Goal: Information Seeking & Learning: Learn about a topic

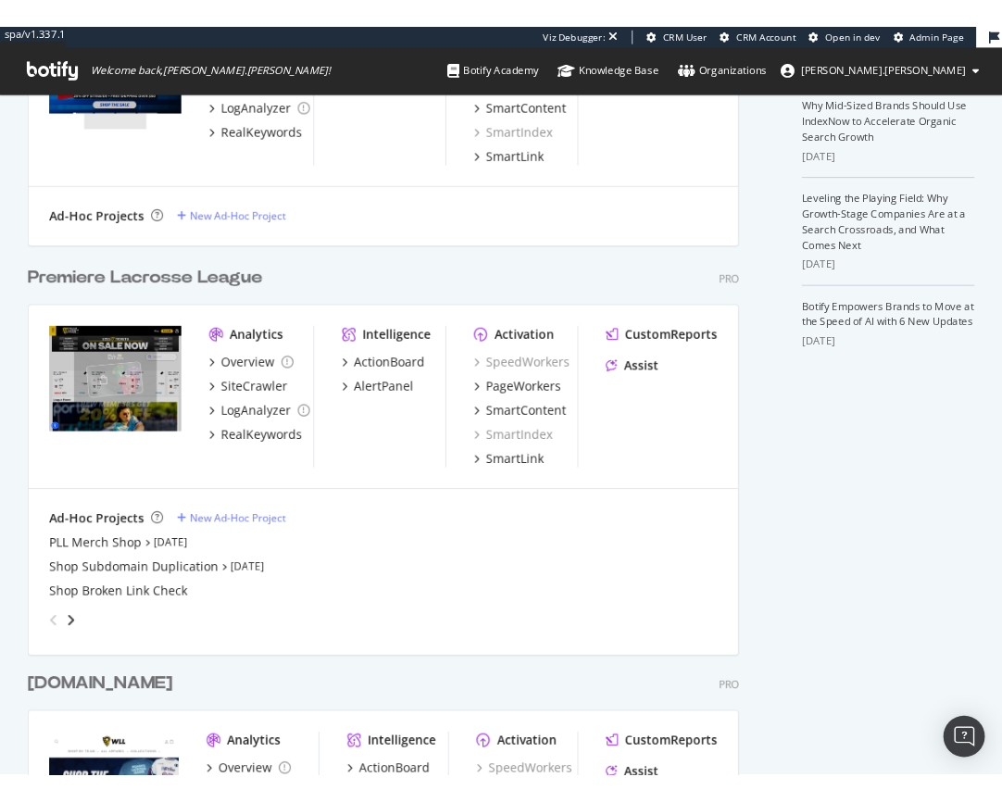
scroll to position [535, 0]
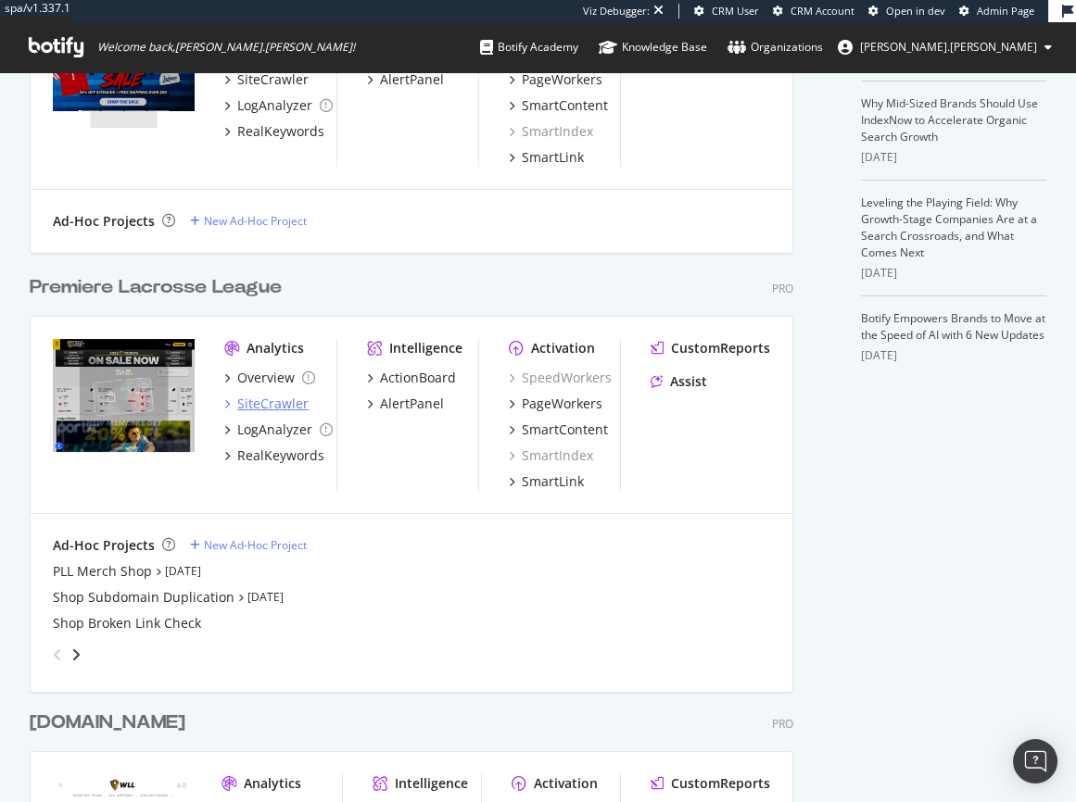
click at [264, 399] on div "SiteCrawler" at bounding box center [272, 404] width 71 height 19
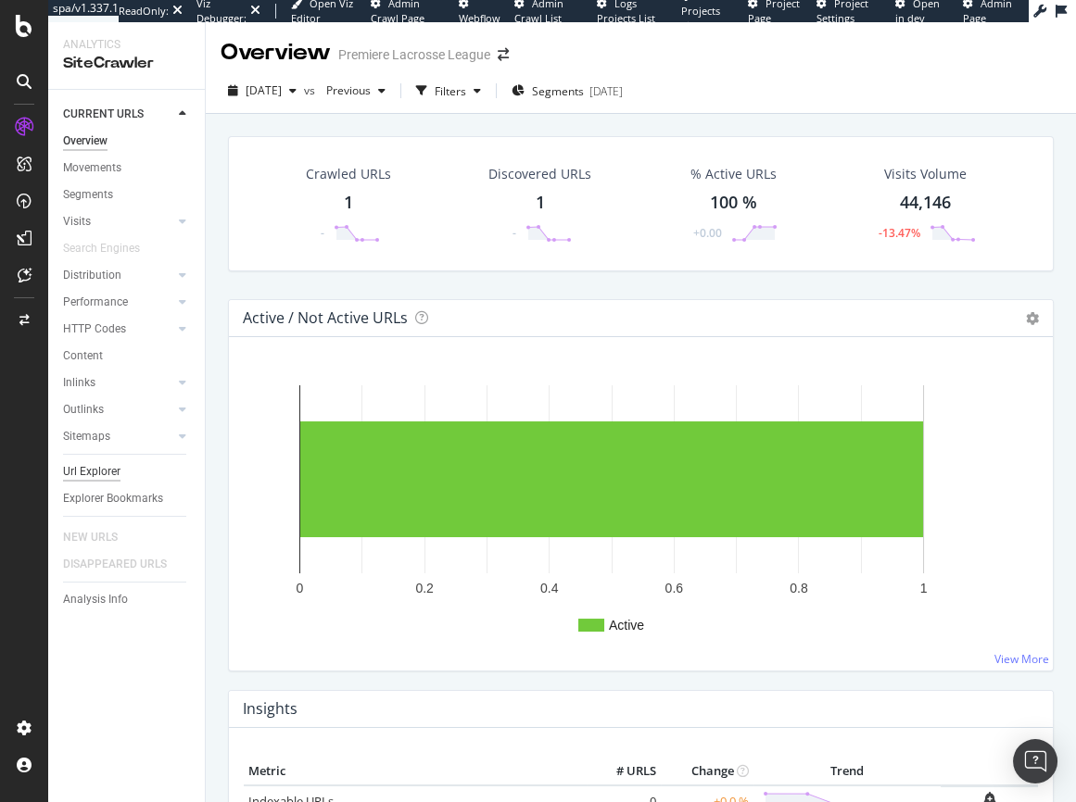
click at [104, 465] on div "Url Explorer" at bounding box center [91, 471] width 57 height 19
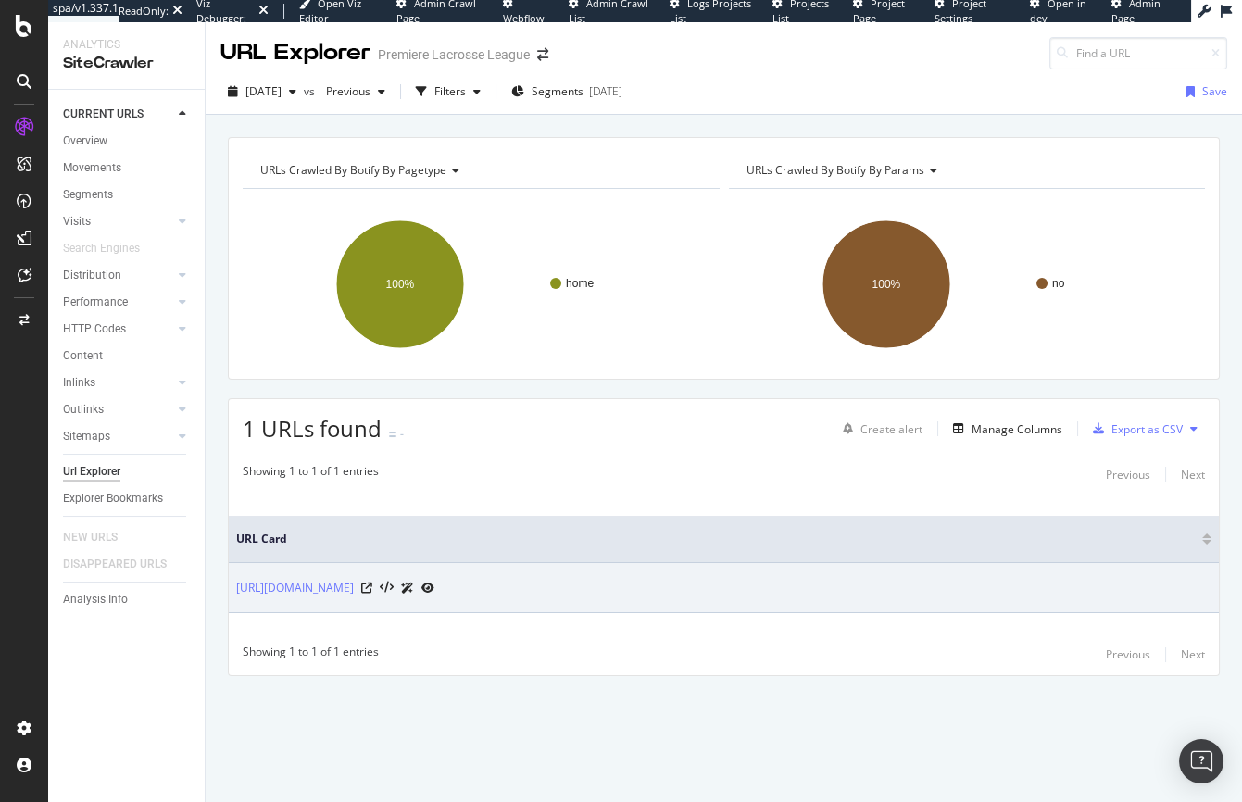
click at [434, 585] on icon at bounding box center [428, 588] width 13 height 11
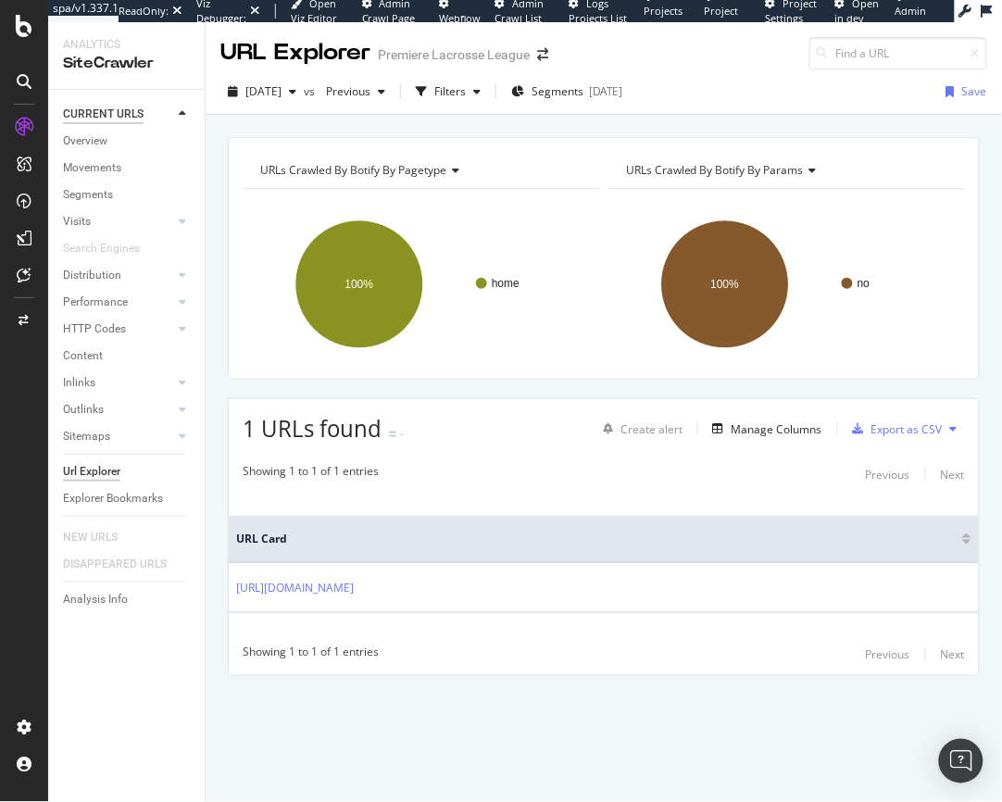
click at [88, 112] on div "CURRENT URLS" at bounding box center [103, 114] width 81 height 19
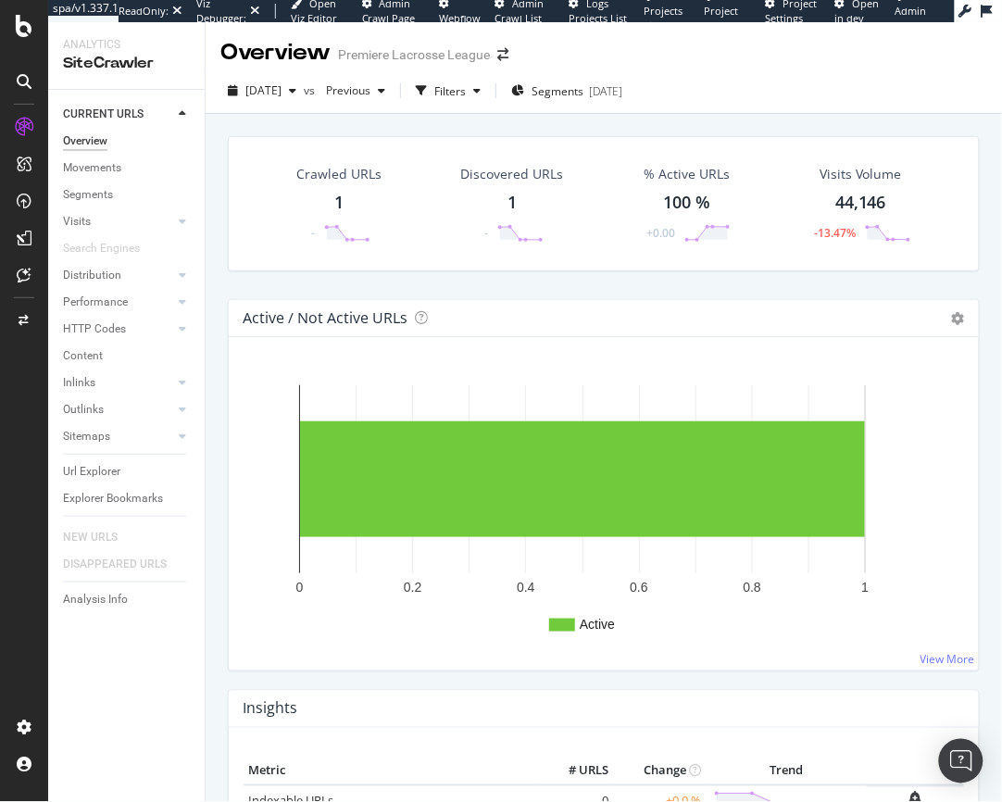
click at [23, 26] on icon at bounding box center [24, 26] width 17 height 22
click at [25, 30] on icon at bounding box center [24, 26] width 17 height 22
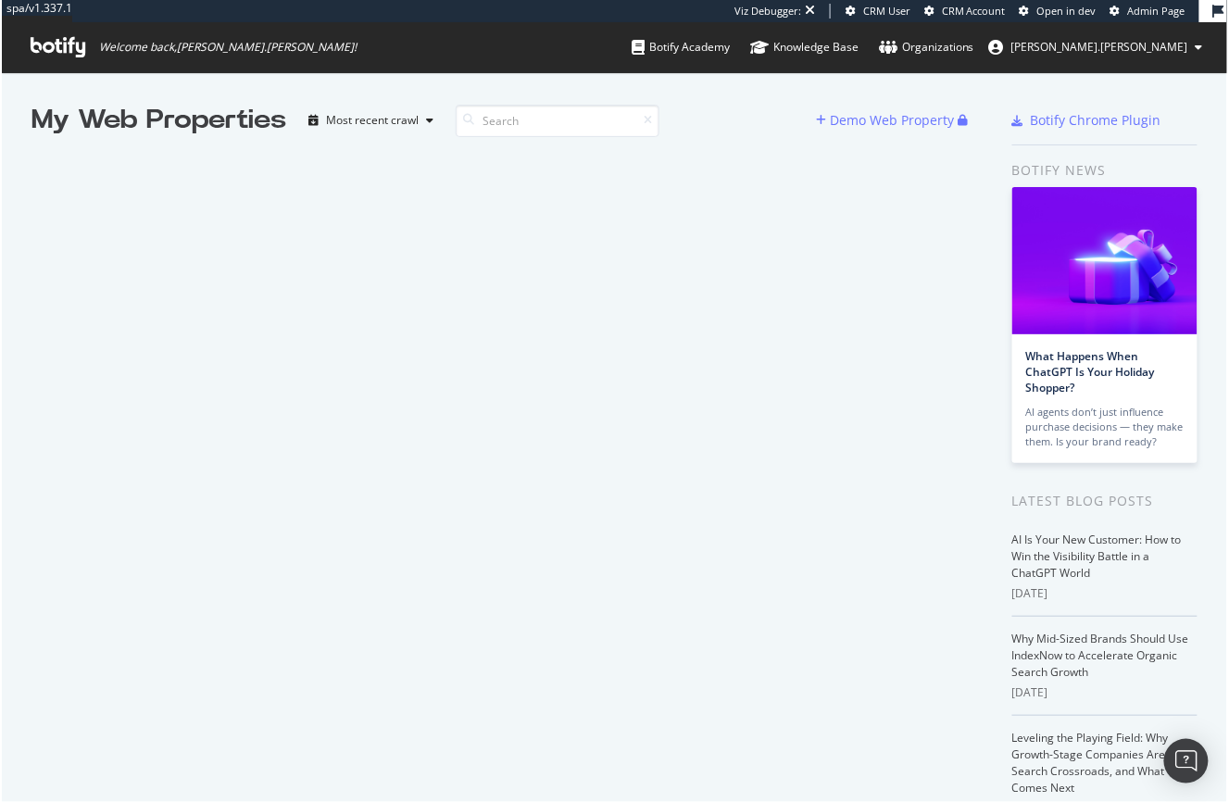
scroll to position [789, 1204]
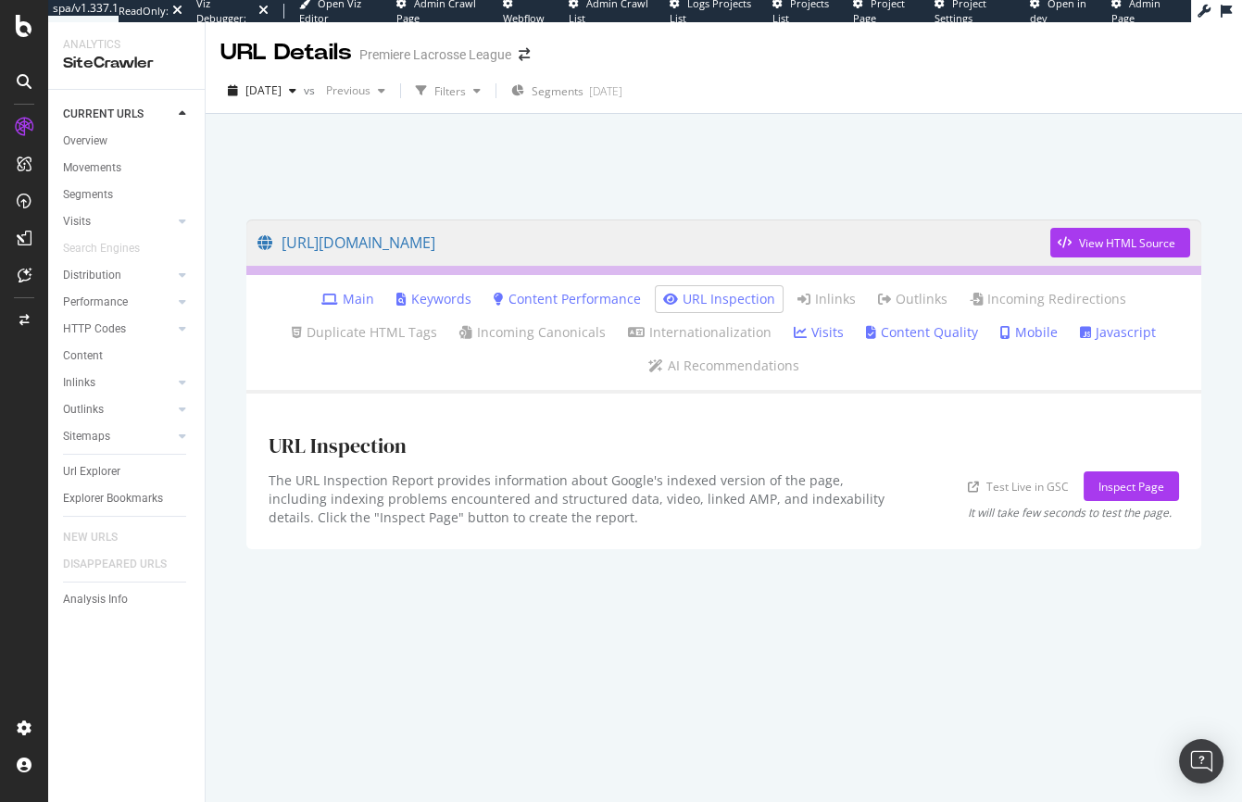
click at [349, 303] on link "Main" at bounding box center [347, 299] width 53 height 19
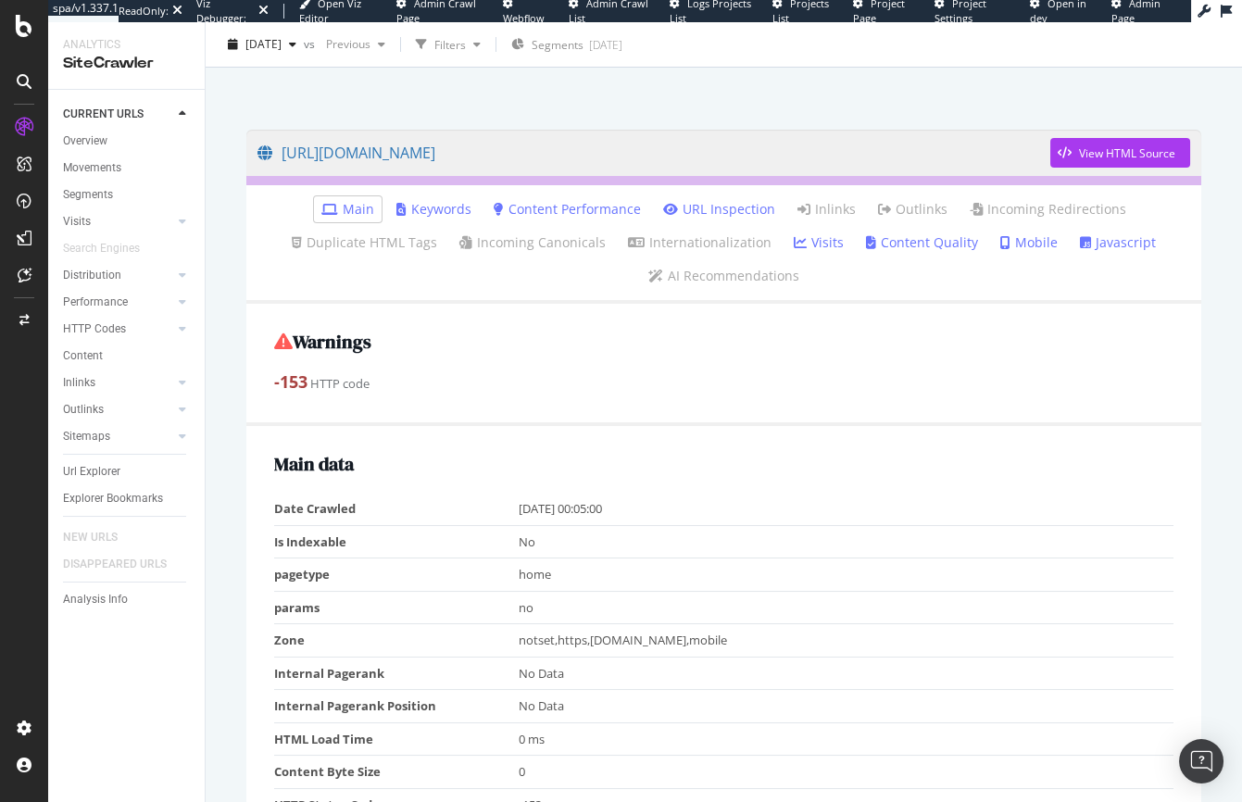
scroll to position [109, 0]
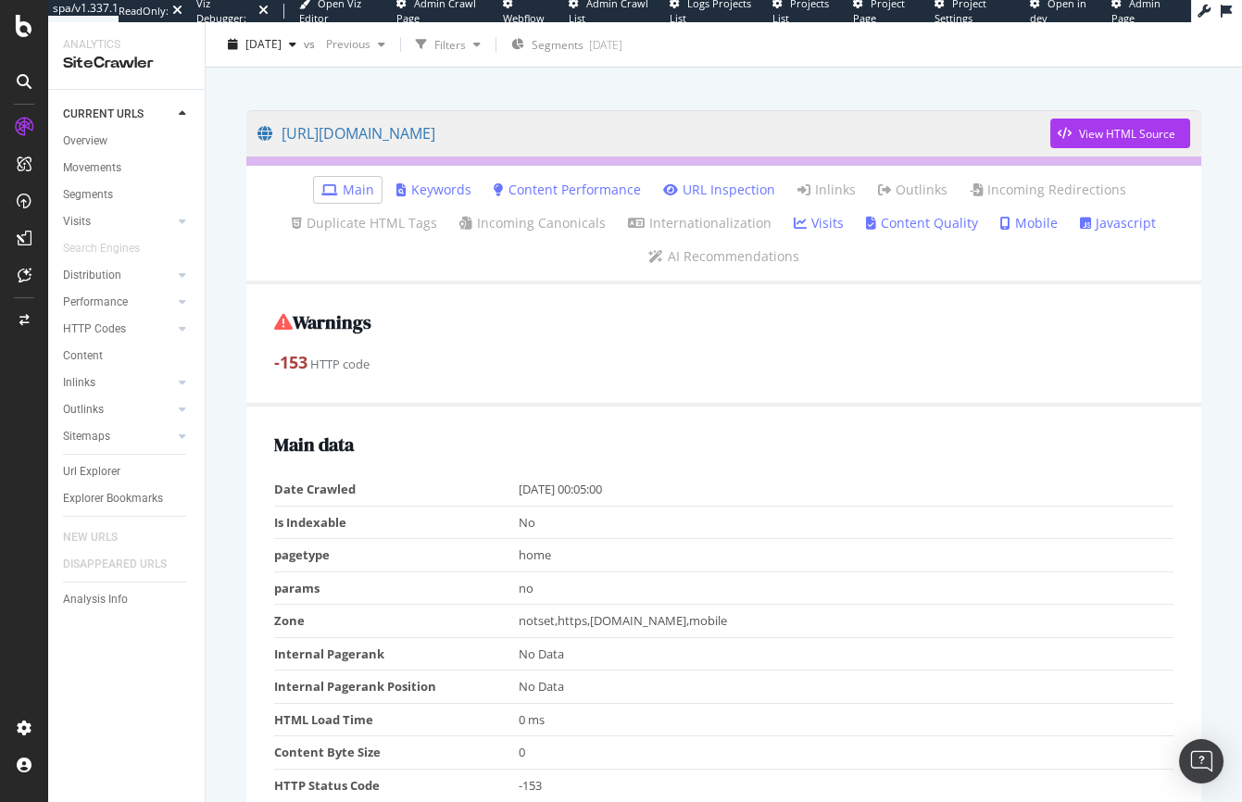
click at [290, 361] on strong "-153" at bounding box center [290, 362] width 33 height 22
drag, startPoint x: 290, startPoint y: 361, endPoint x: 361, endPoint y: 367, distance: 71.6
click at [361, 367] on div "-153 HTTP code" at bounding box center [724, 363] width 900 height 24
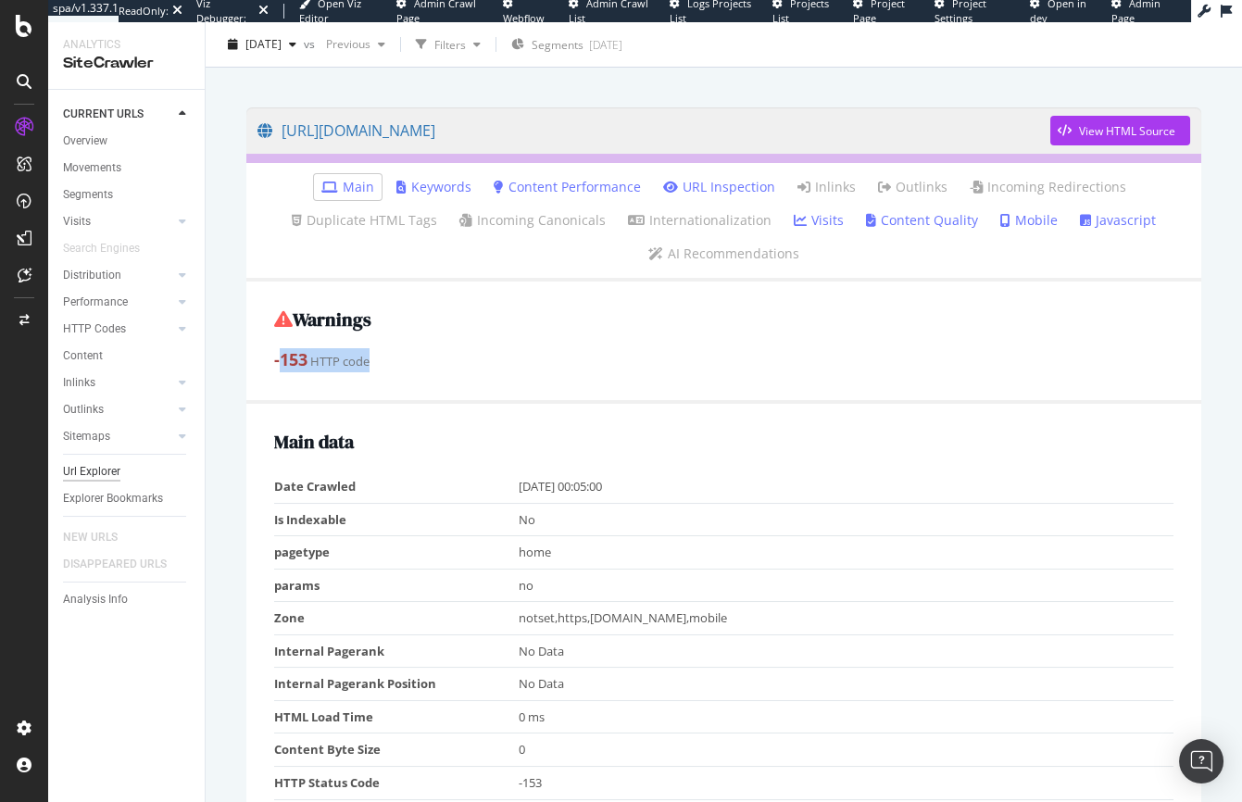
click at [84, 474] on div "Url Explorer" at bounding box center [91, 471] width 57 height 19
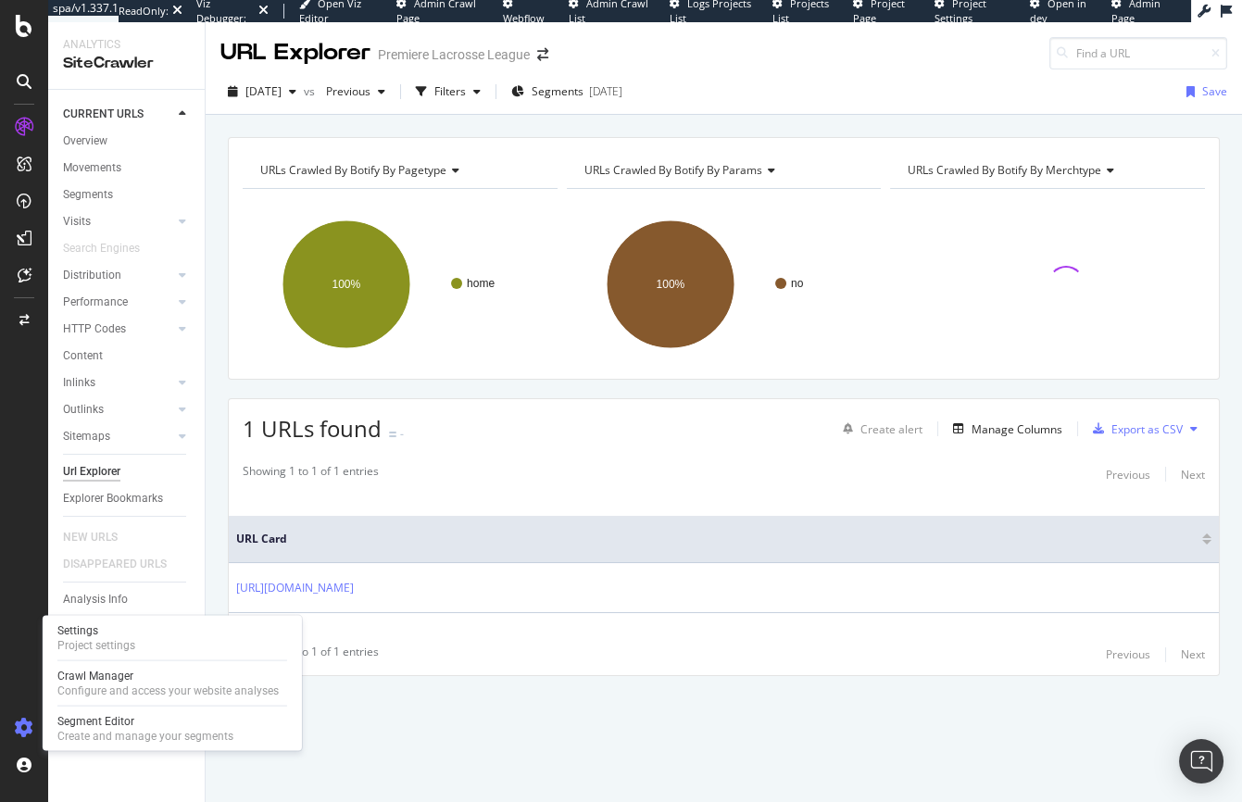
click at [19, 718] on div at bounding box center [24, 728] width 44 height 30
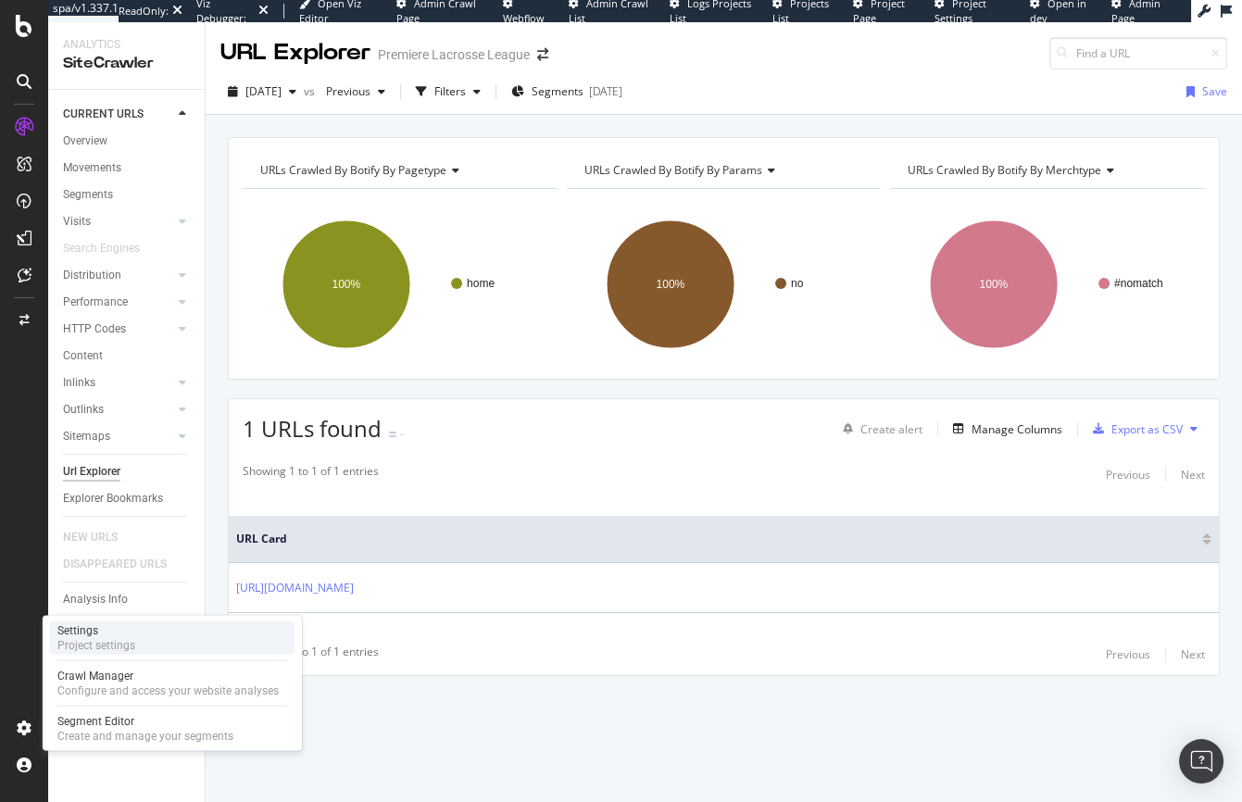
click at [97, 631] on div "Settings" at bounding box center [96, 630] width 78 height 15
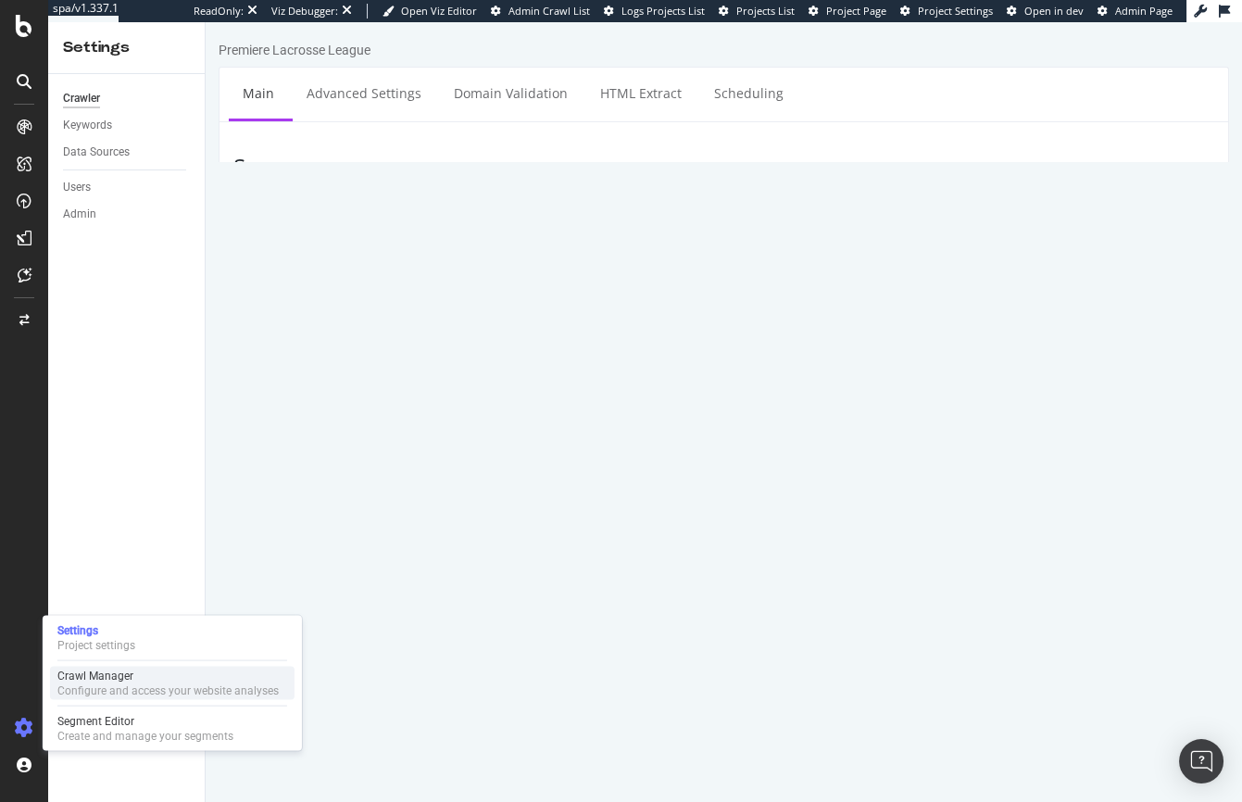
click at [124, 680] on div "Crawl Manager" at bounding box center [167, 676] width 221 height 15
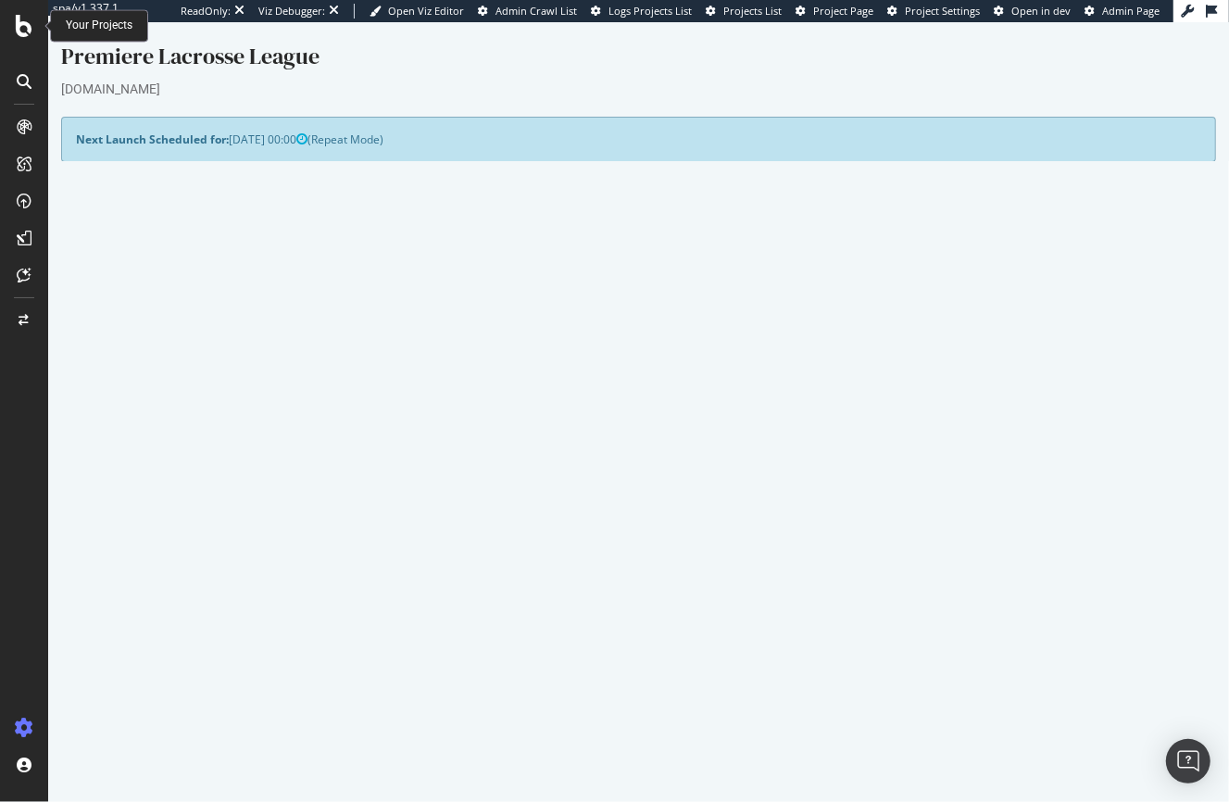
click at [21, 34] on icon at bounding box center [24, 26] width 17 height 22
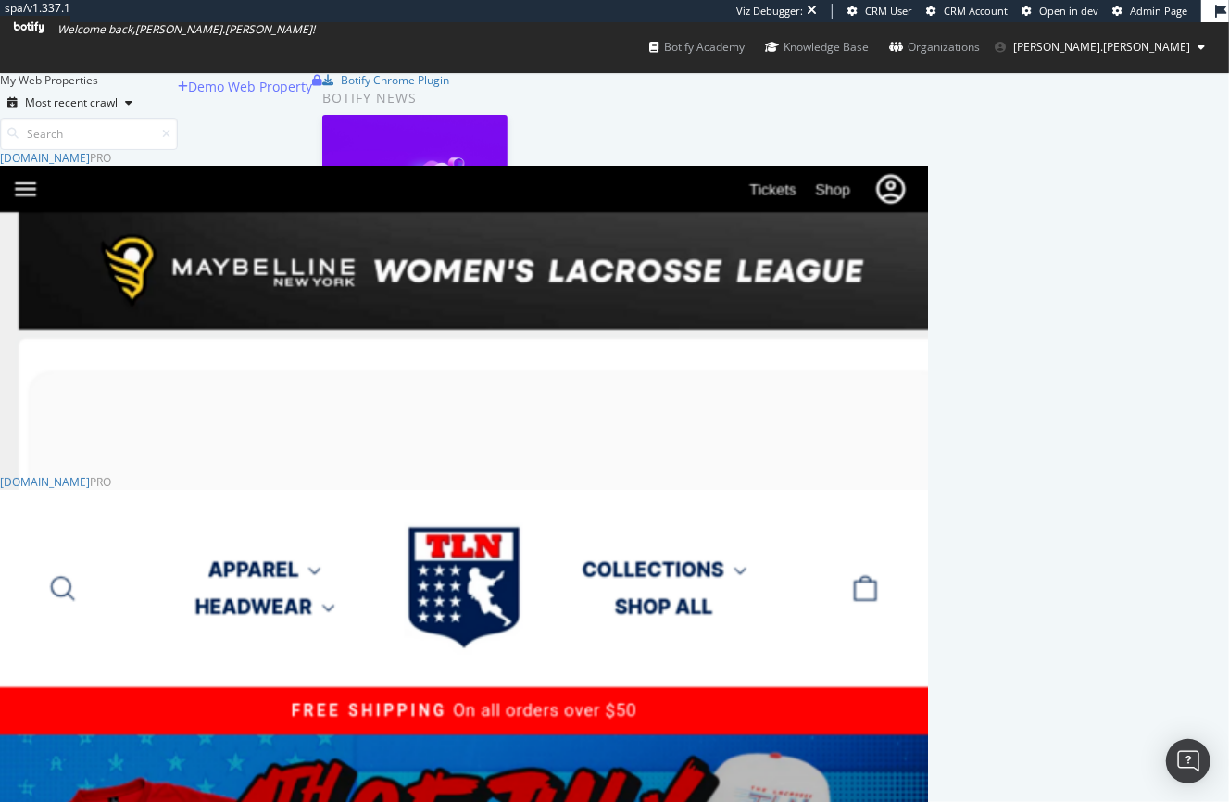
scroll to position [604, 0]
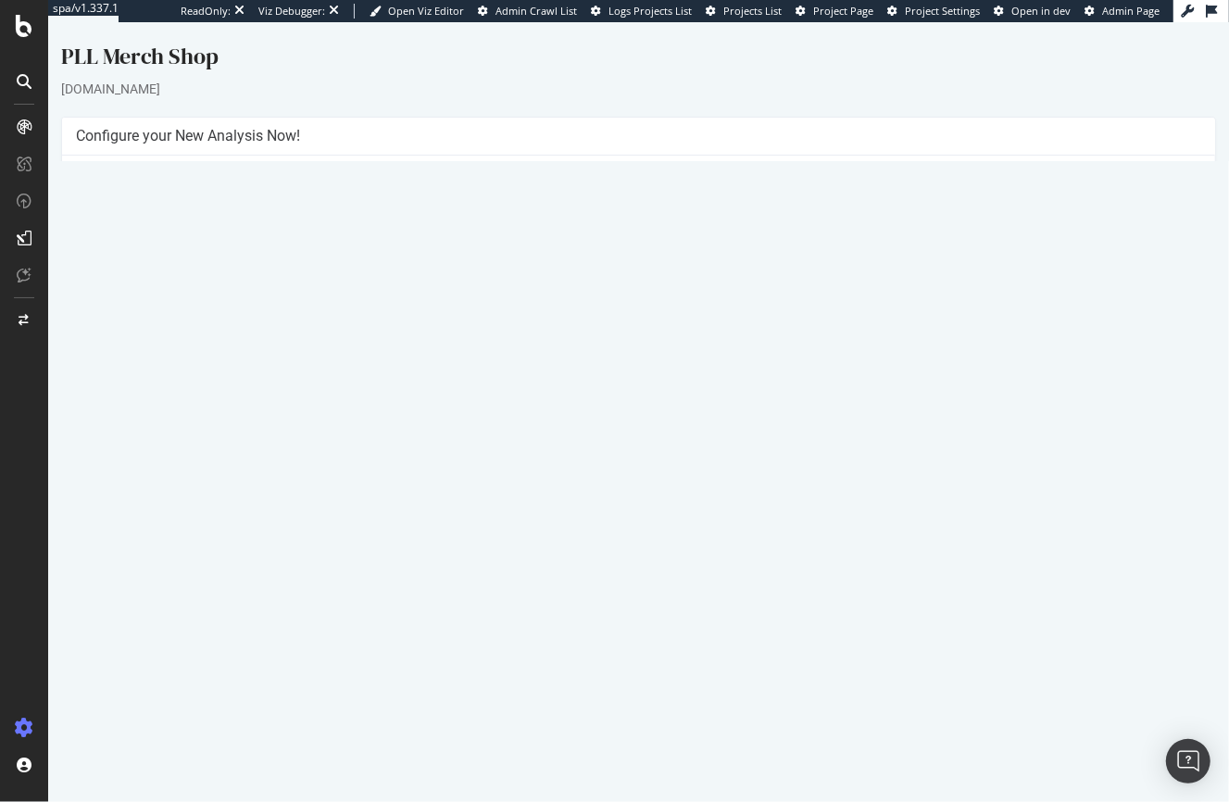
click at [136, 627] on link "[DATE] report" at bounding box center [124, 628] width 71 height 16
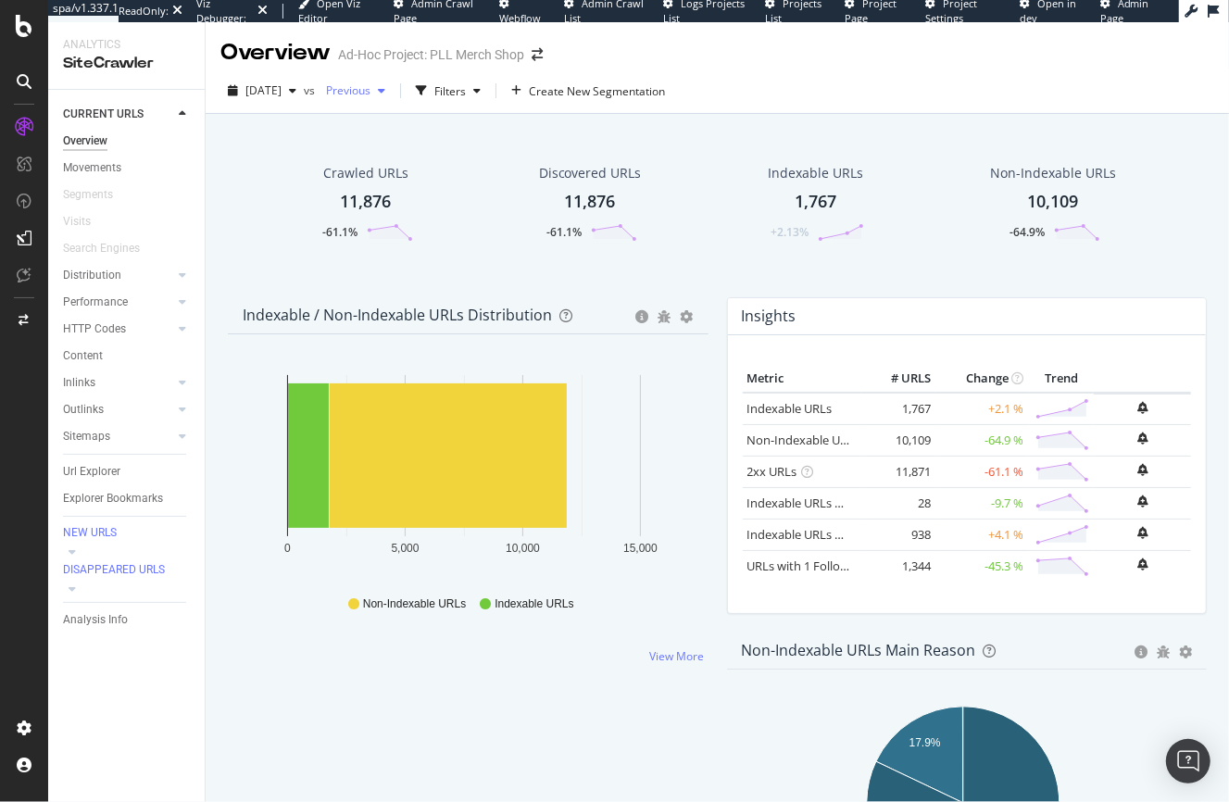
click at [393, 94] on div "button" at bounding box center [382, 90] width 22 height 11
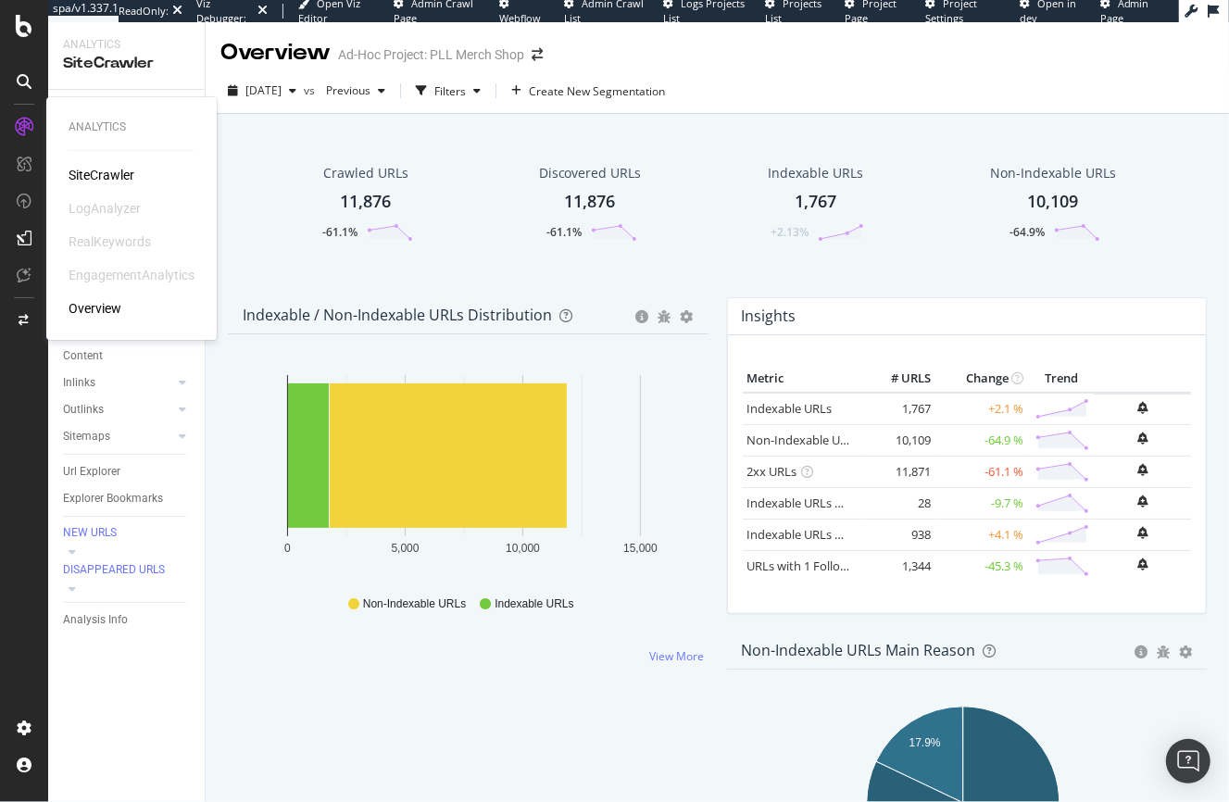
click at [106, 239] on div "RealKeywords" at bounding box center [110, 242] width 82 height 19
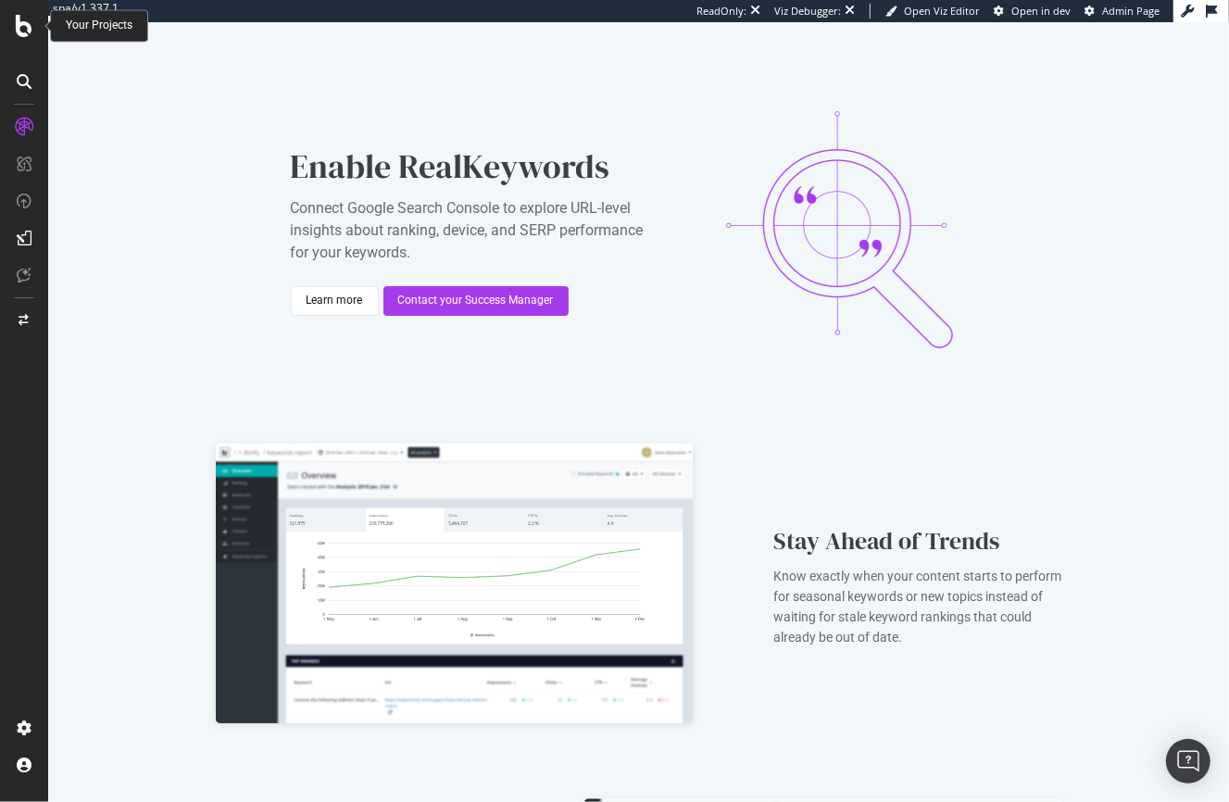
click at [19, 23] on icon at bounding box center [24, 26] width 17 height 22
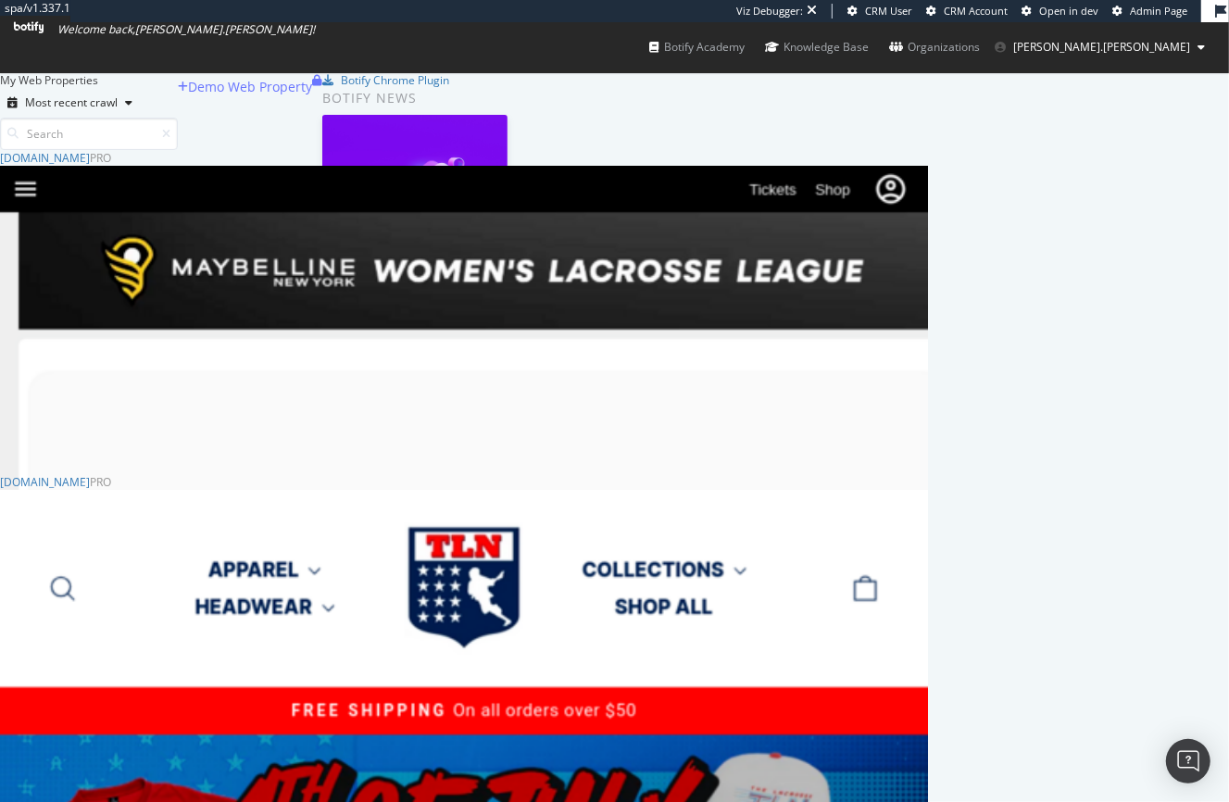
scroll to position [300, 0]
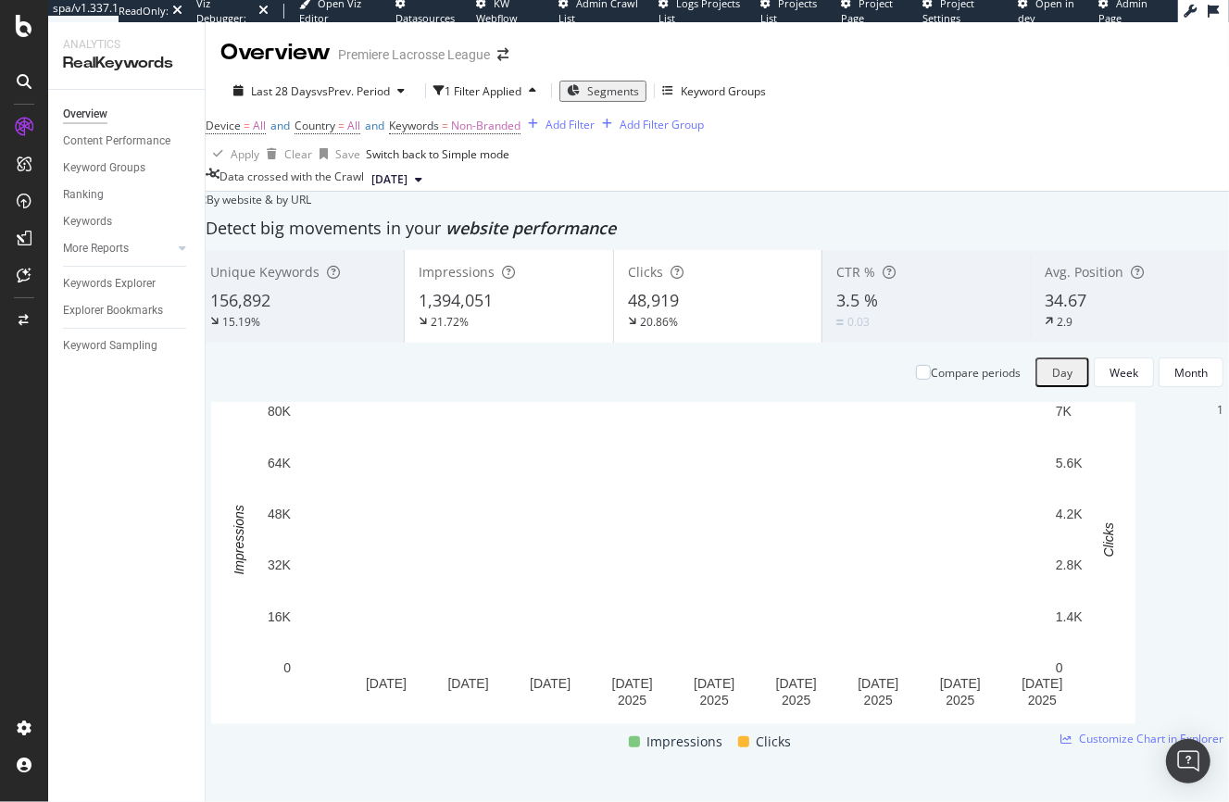
scroll to position [1693, 0]
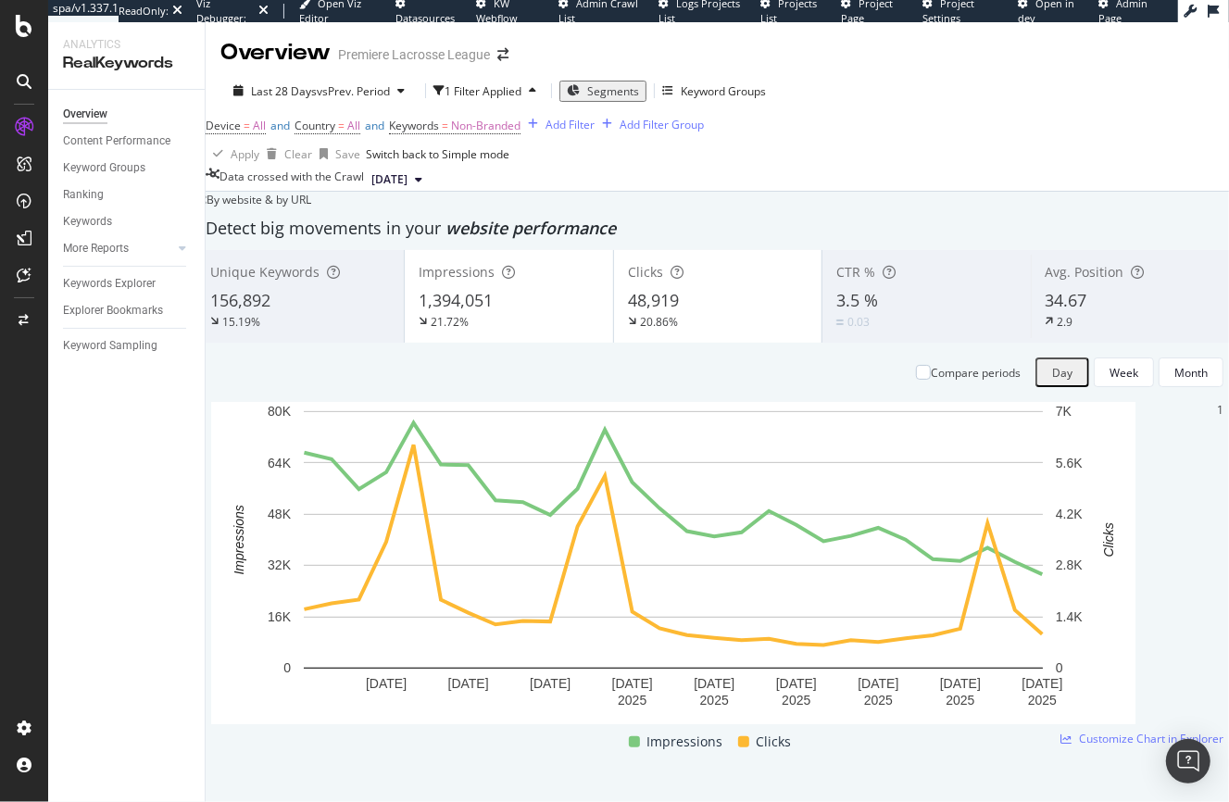
drag, startPoint x: 259, startPoint y: 460, endPoint x: 429, endPoint y: 463, distance: 169.6
click at [546, 132] on div "Add Filter" at bounding box center [570, 125] width 49 height 16
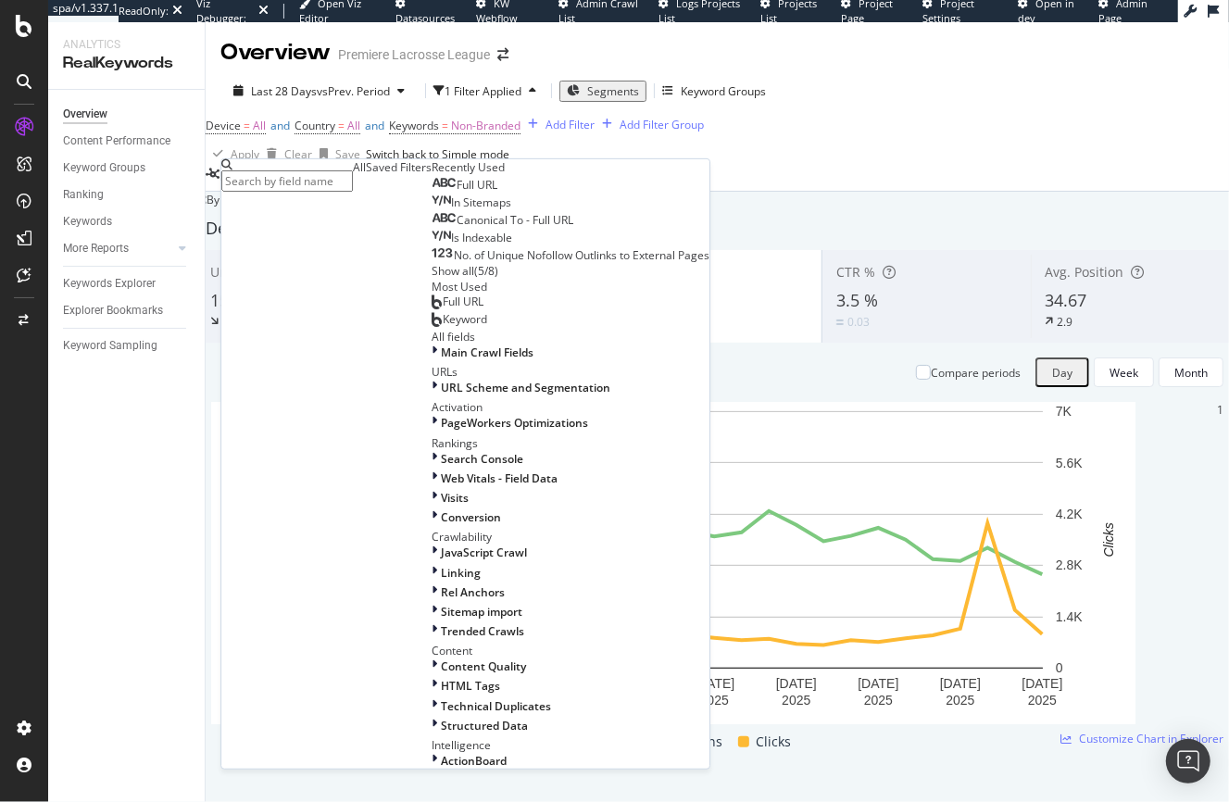
click at [457, 193] on span "Full URL" at bounding box center [477, 185] width 41 height 16
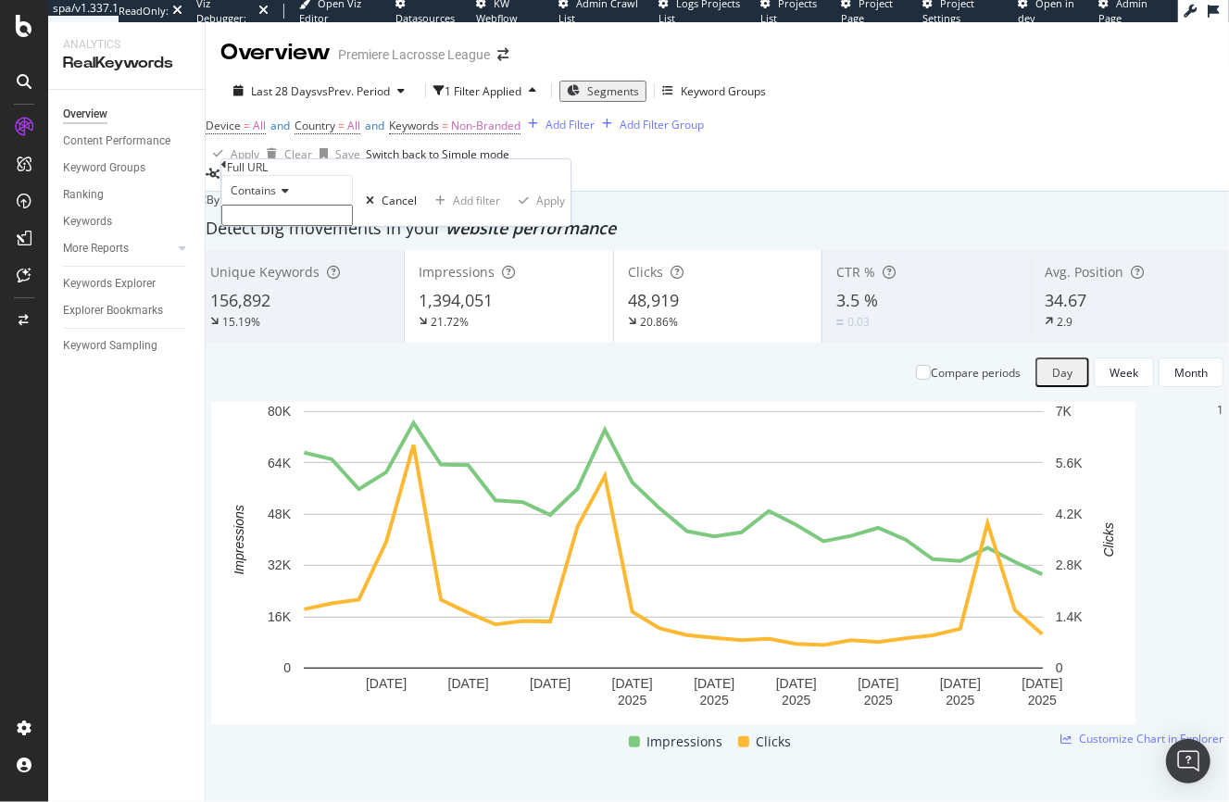
click at [301, 226] on input "text" at bounding box center [287, 215] width 132 height 21
type input "shop."
click at [536, 214] on div "Apply" at bounding box center [550, 206] width 29 height 16
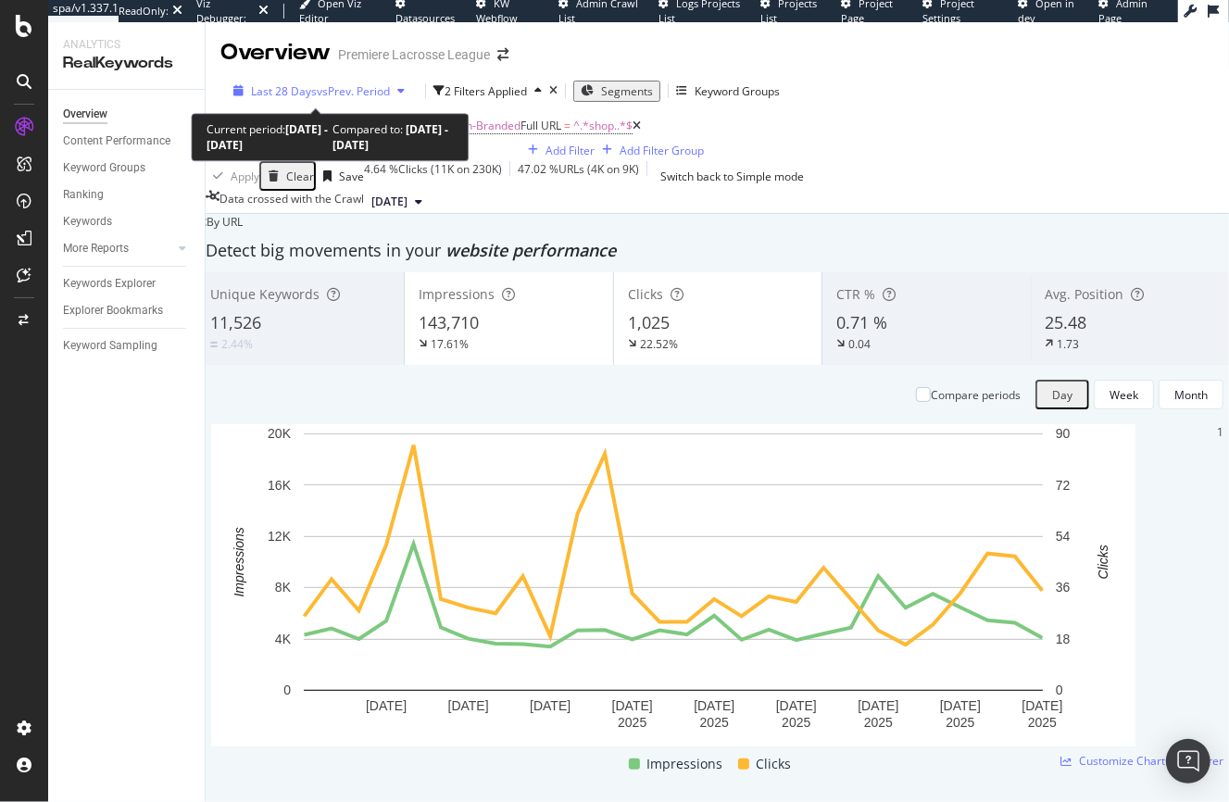
click at [353, 85] on span "vs Prev. Period" at bounding box center [353, 91] width 73 height 16
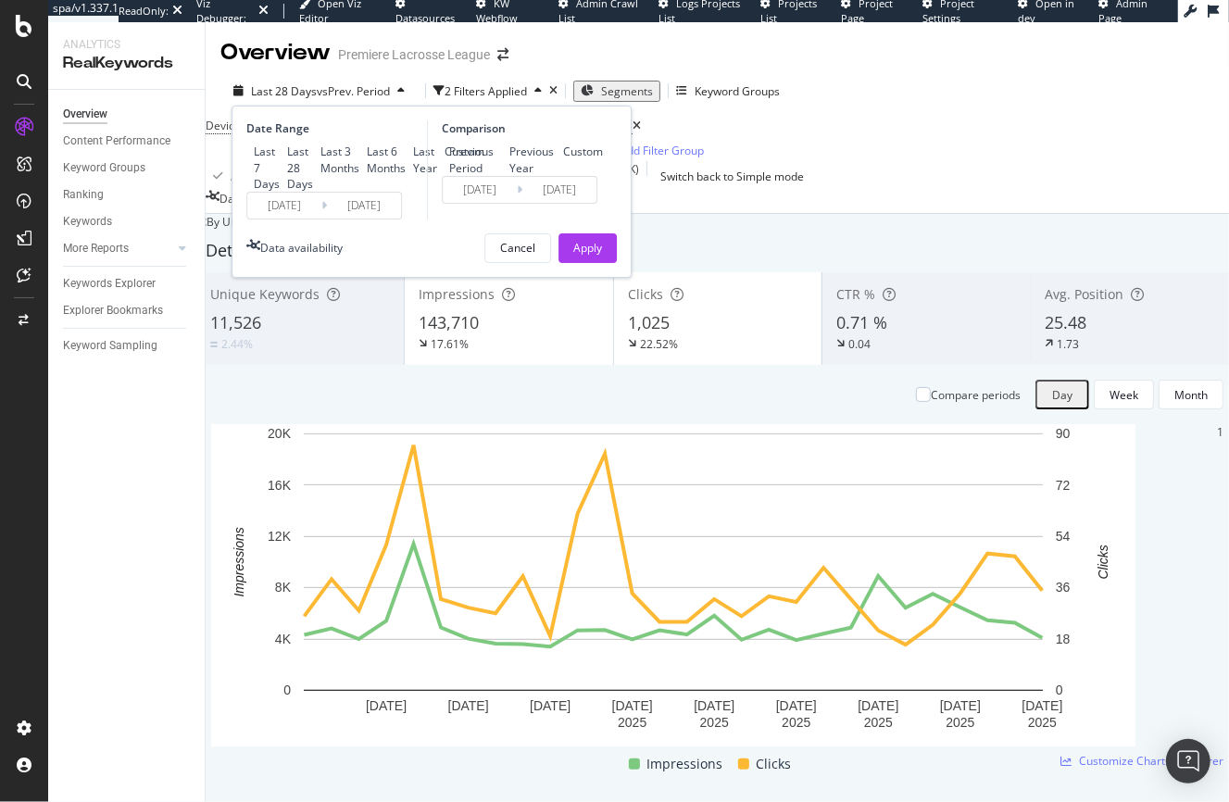
click at [502, 175] on div "Previous Year" at bounding box center [529, 159] width 54 height 31
type input "[DATE]"
click at [585, 256] on div "Apply" at bounding box center [587, 248] width 29 height 16
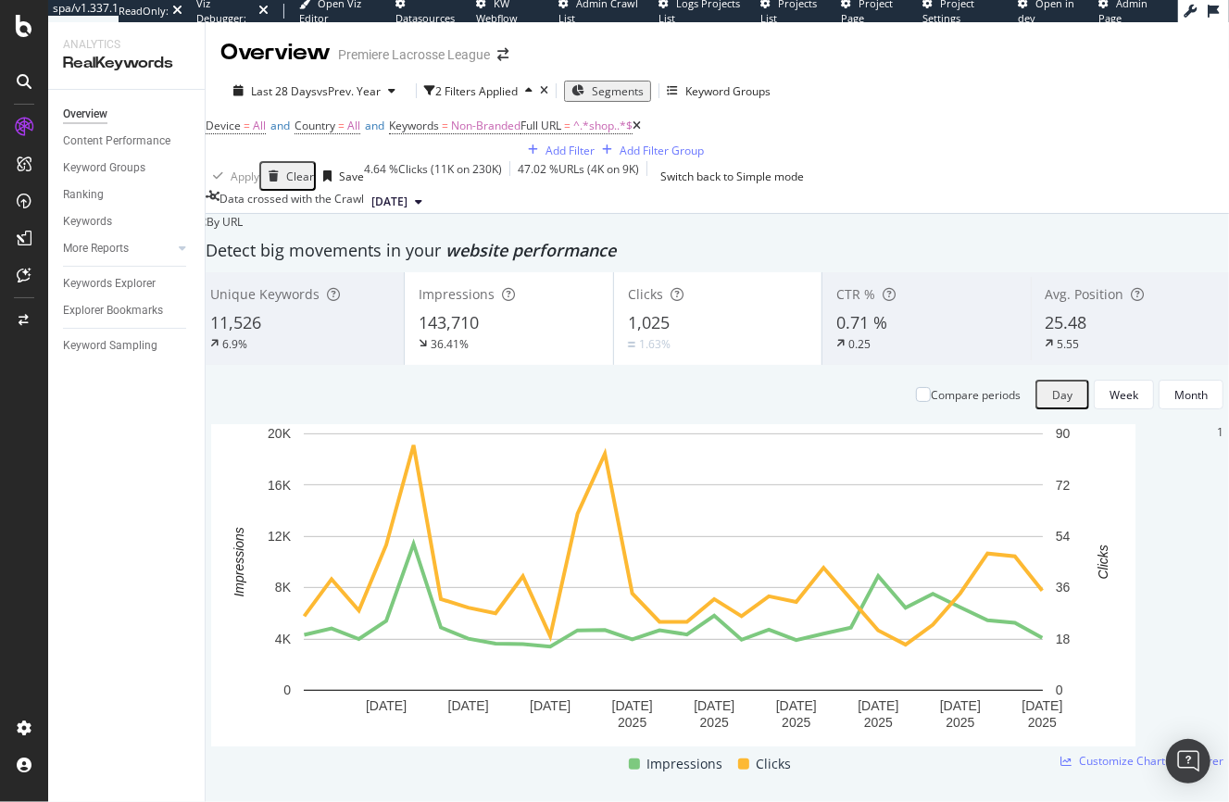
scroll to position [1997, 0]
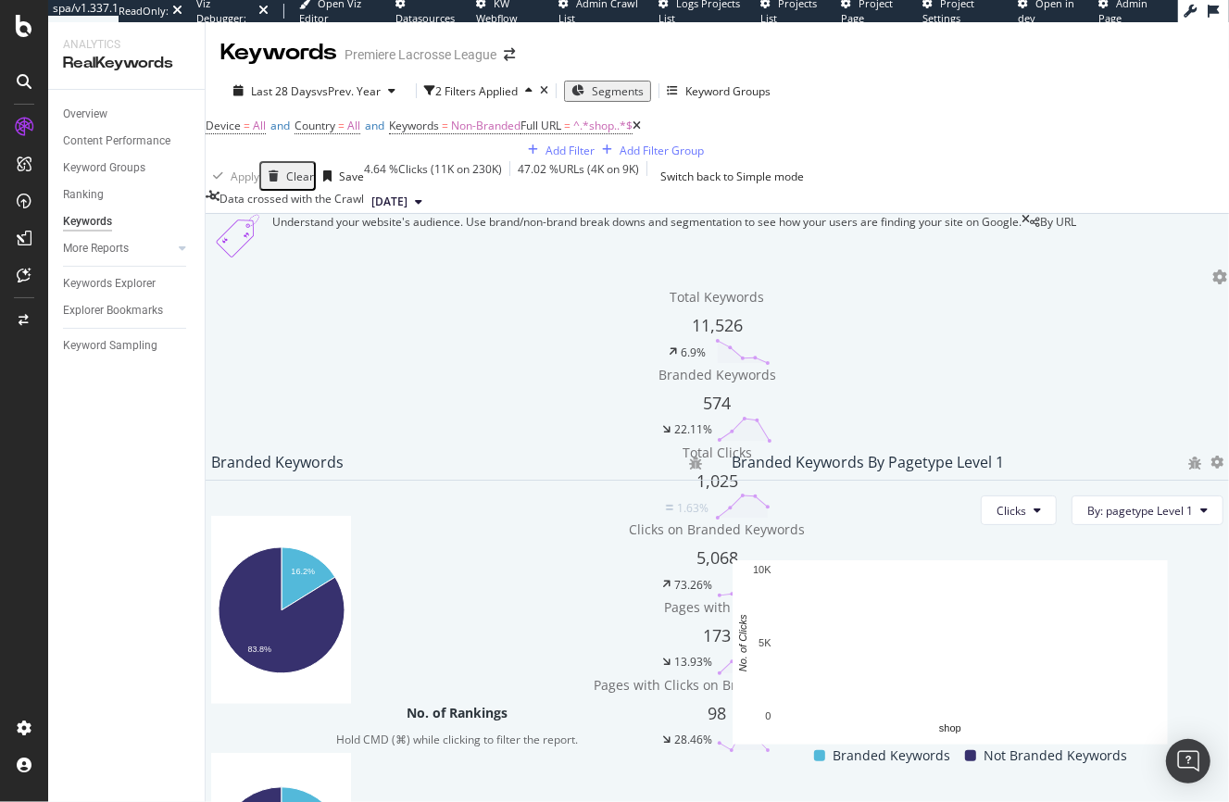
scroll to position [518, 0]
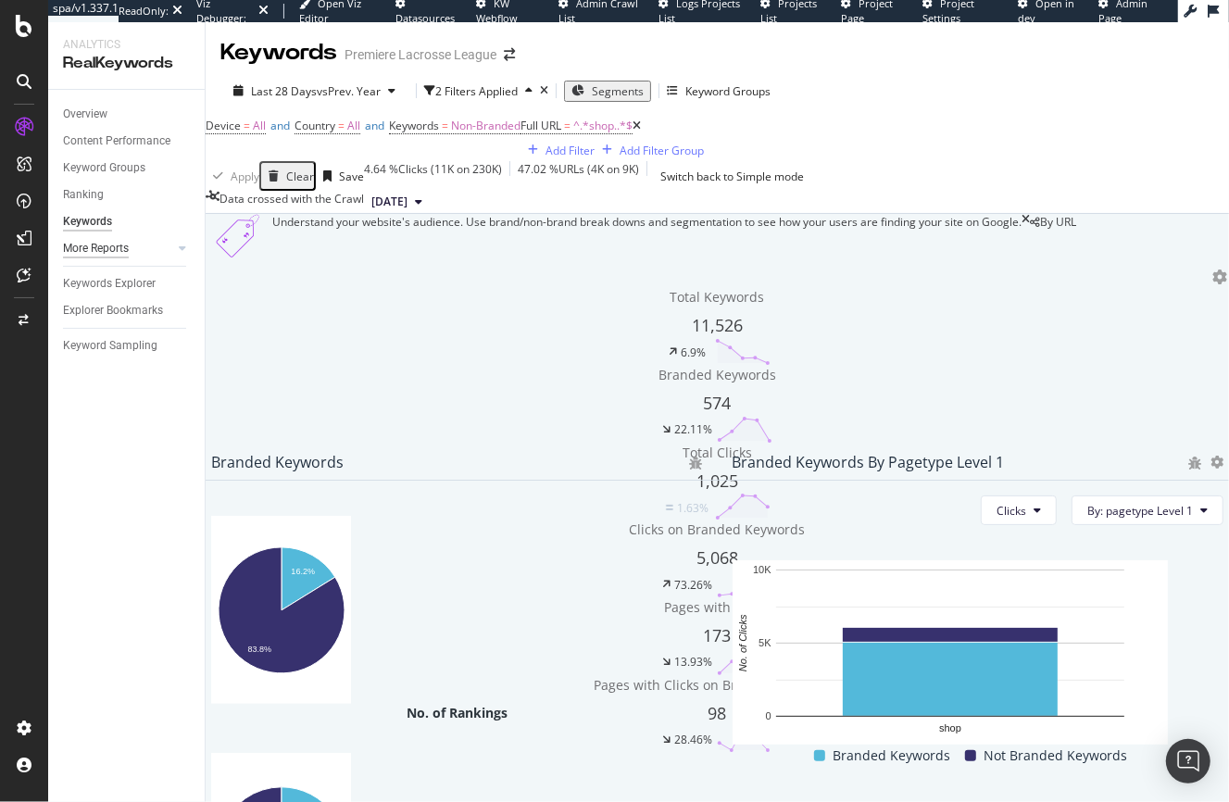
click at [101, 257] on div "More Reports" at bounding box center [96, 248] width 66 height 19
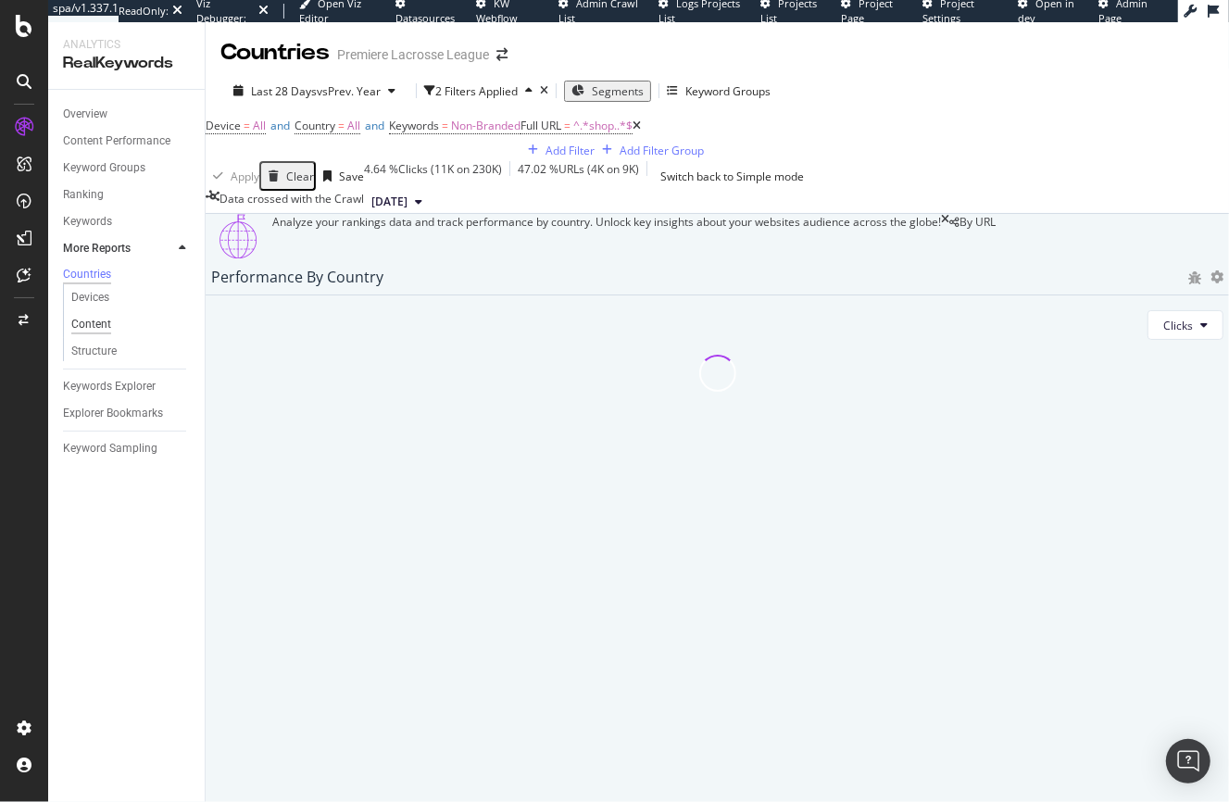
click at [96, 326] on div "Content" at bounding box center [91, 324] width 40 height 19
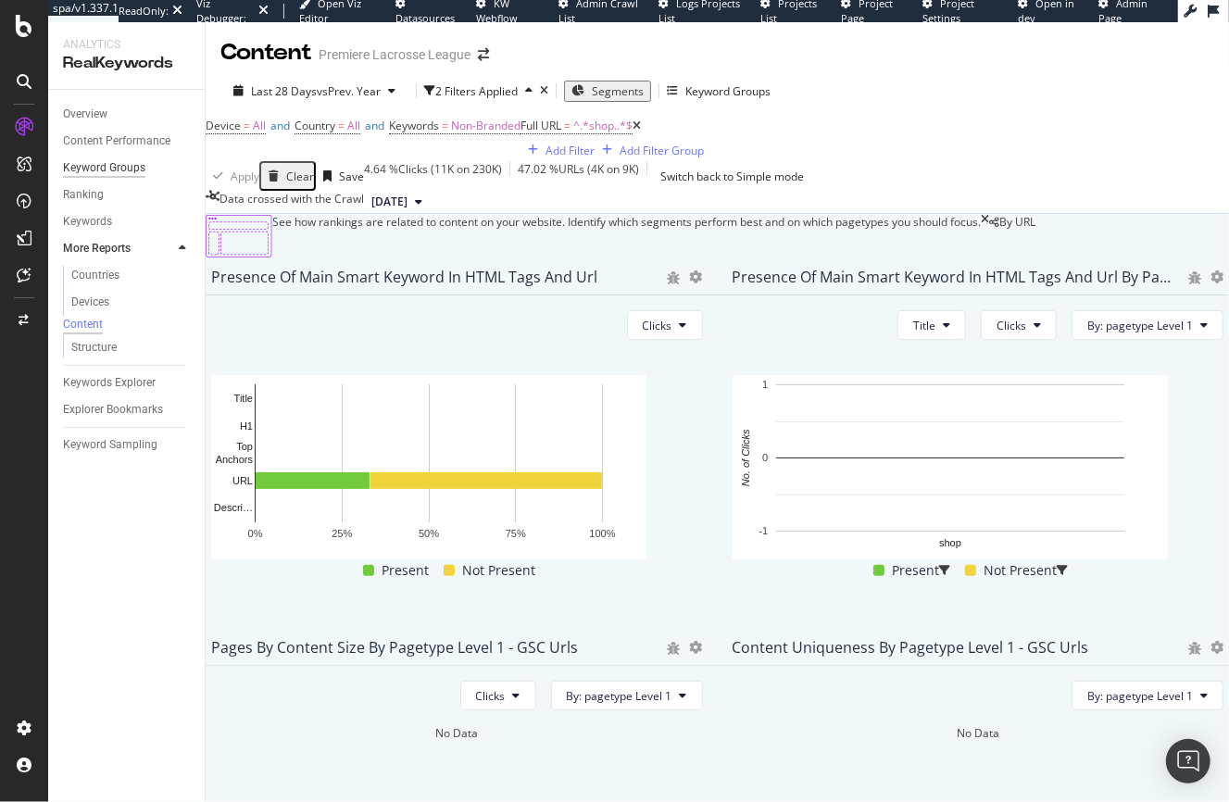
click at [114, 161] on div "Keyword Groups" at bounding box center [104, 167] width 82 height 19
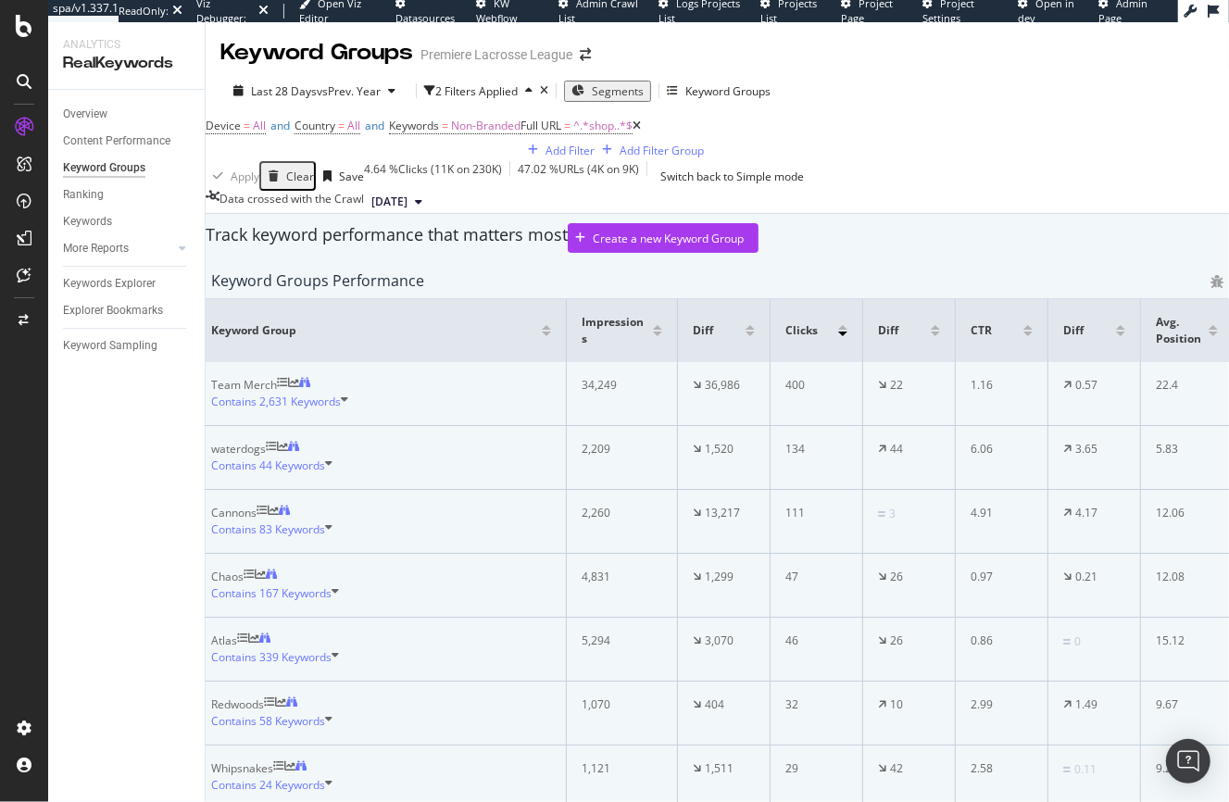
scroll to position [683, 0]
click at [377, 458] on div "Contains 44 Keywords" at bounding box center [381, 466] width 340 height 17
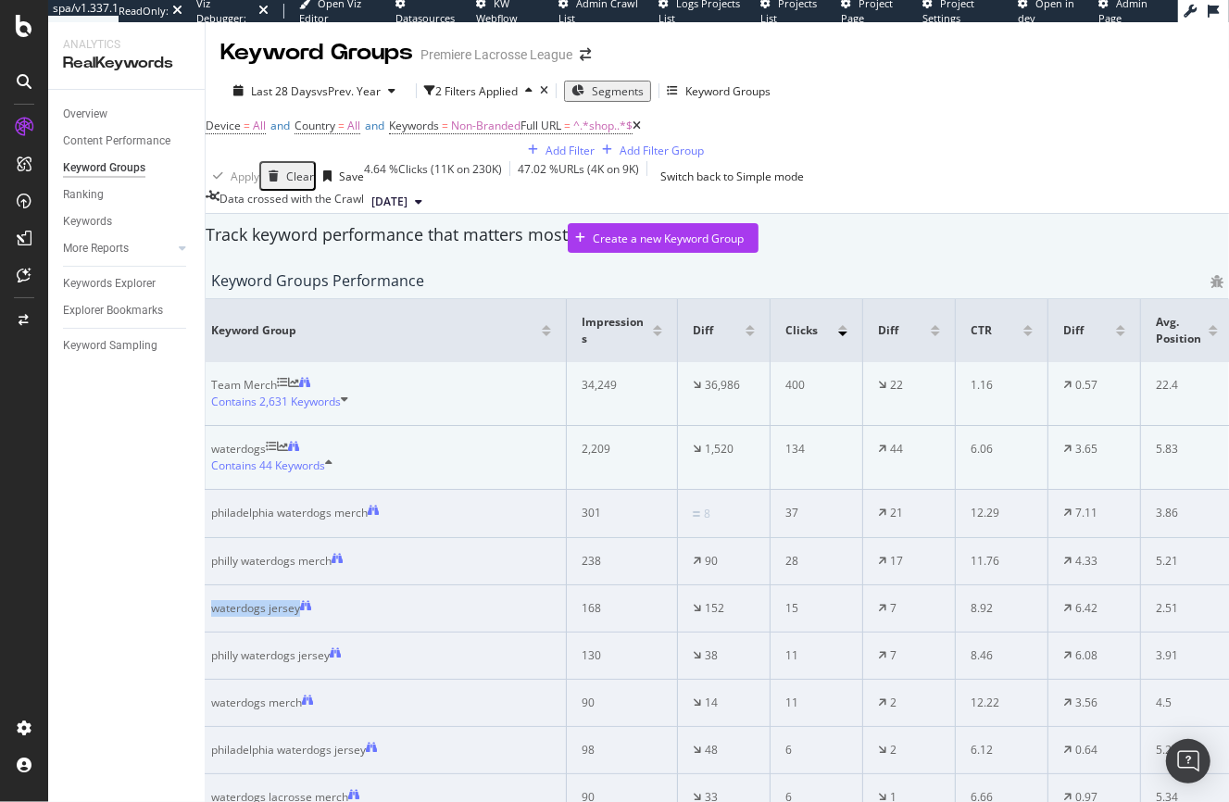
drag, startPoint x: 354, startPoint y: 559, endPoint x: 260, endPoint y: 542, distance: 95.0
click at [240, 585] on td "waterdogs jersey" at bounding box center [381, 608] width 371 height 47
click at [387, 458] on div "Contains 44 Keywords" at bounding box center [381, 466] width 340 height 17
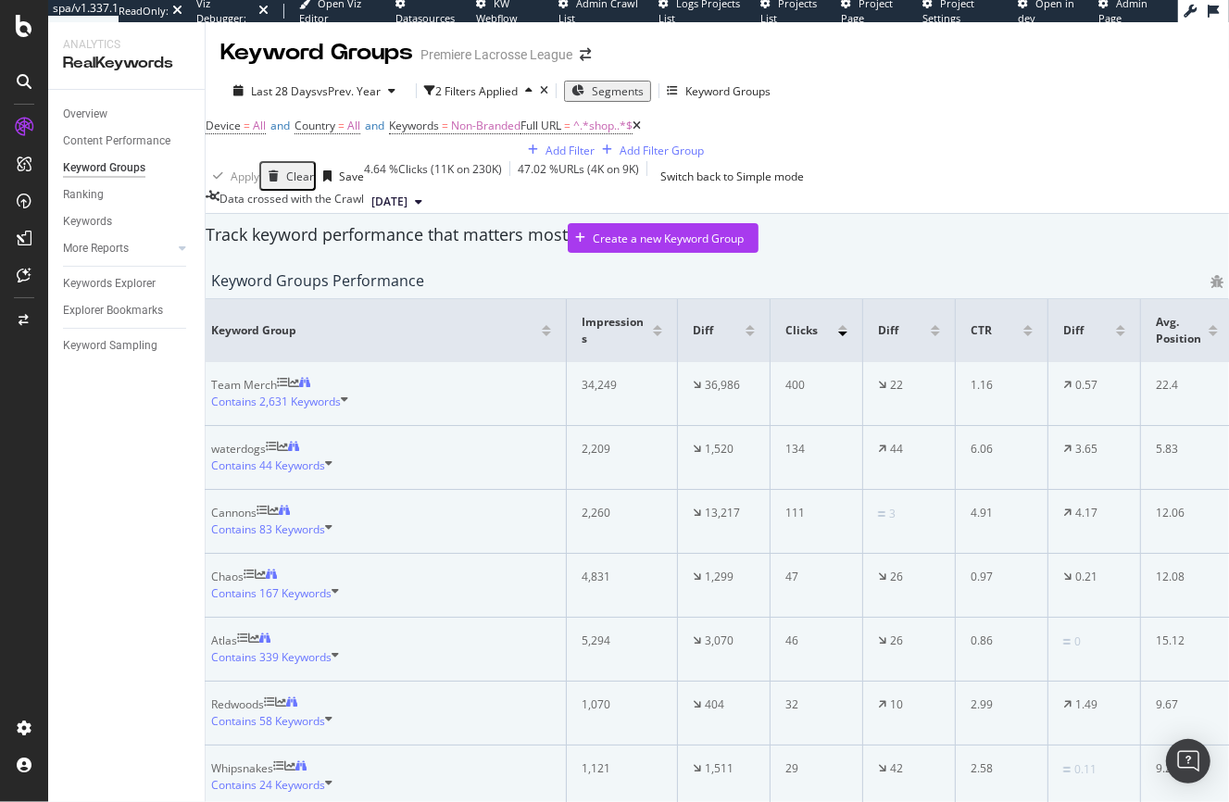
scroll to position [502, 0]
click at [333, 777] on icon at bounding box center [328, 785] width 7 height 17
click at [387, 777] on div "Contains 24 Keywords" at bounding box center [381, 785] width 340 height 17
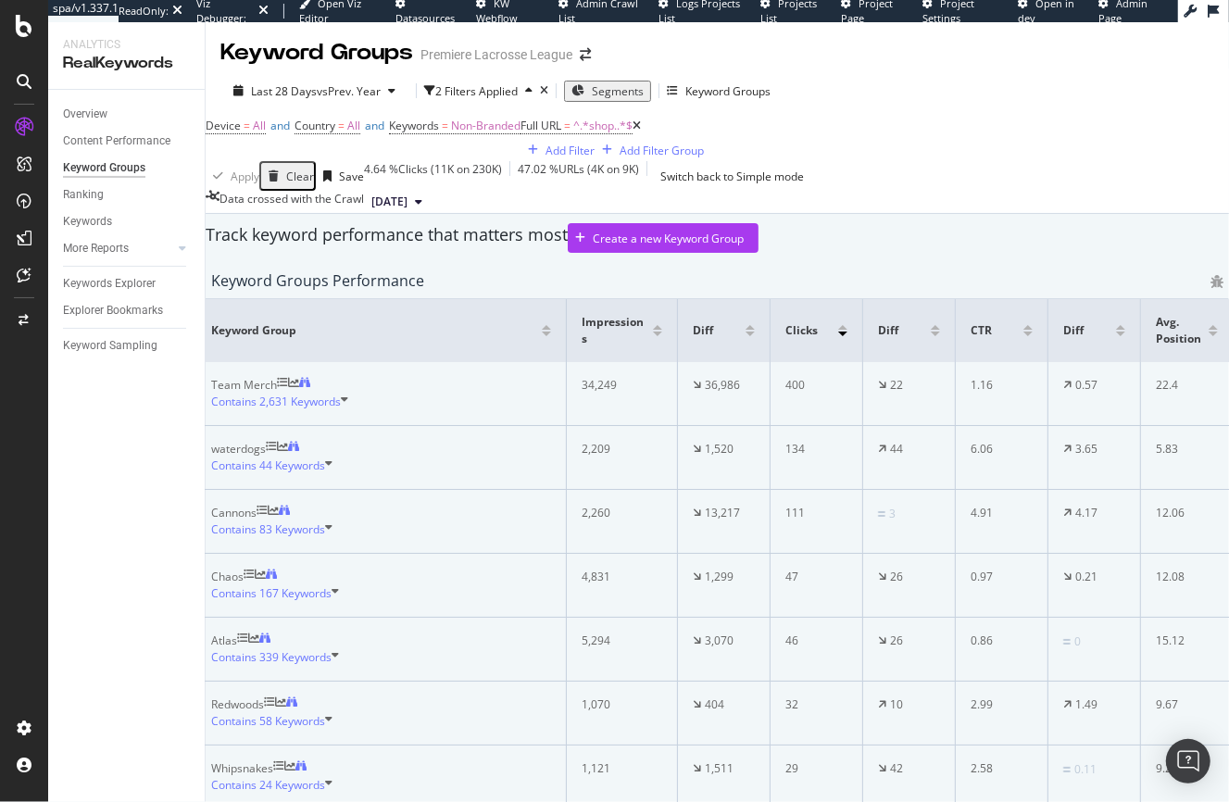
click at [341, 409] on span "2,631 Keywords" at bounding box center [300, 402] width 82 height 16
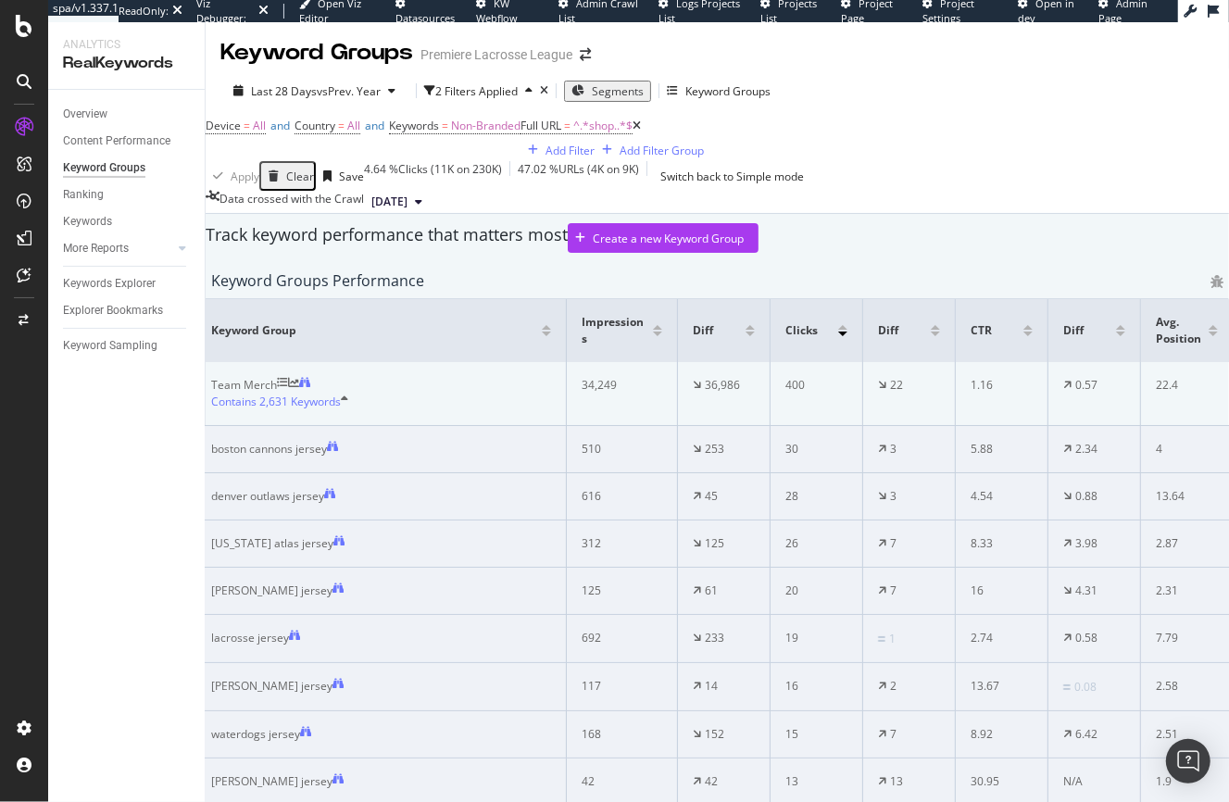
scroll to position [239, 0]
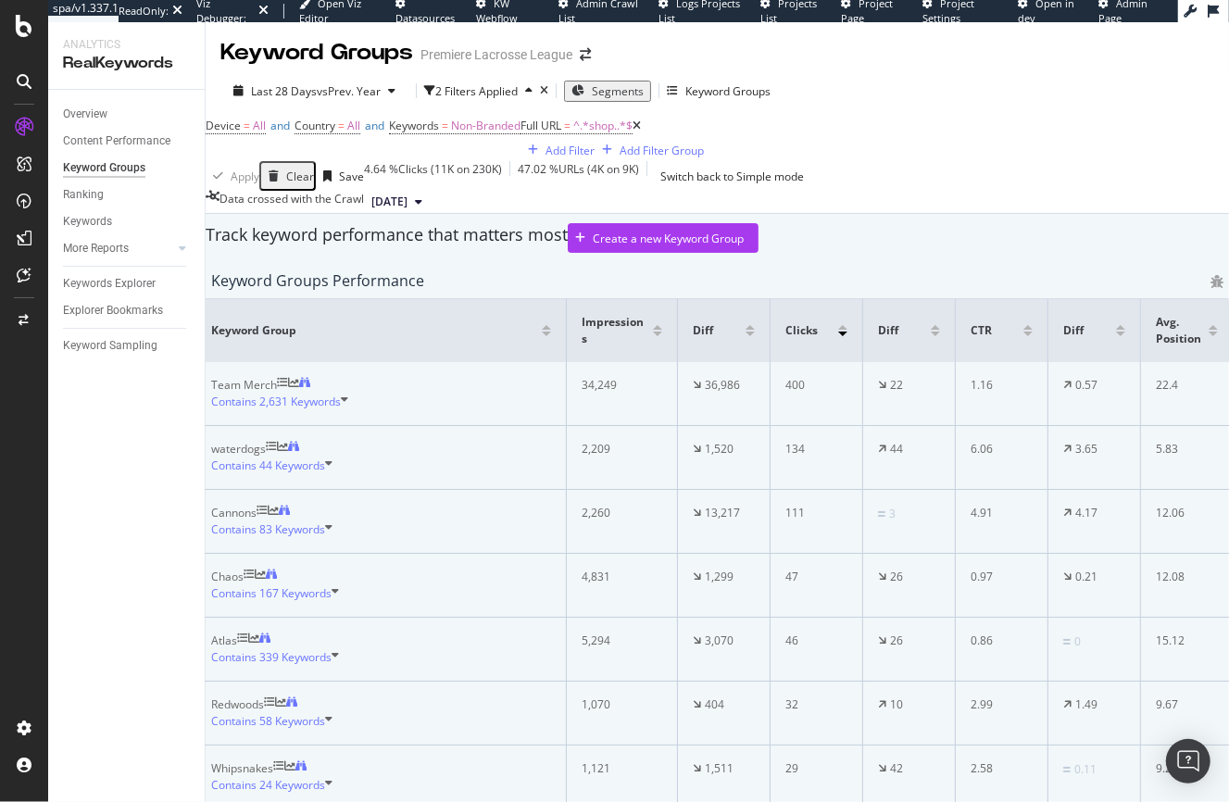
click at [325, 473] on span "44 Keywords" at bounding box center [292, 466] width 66 height 16
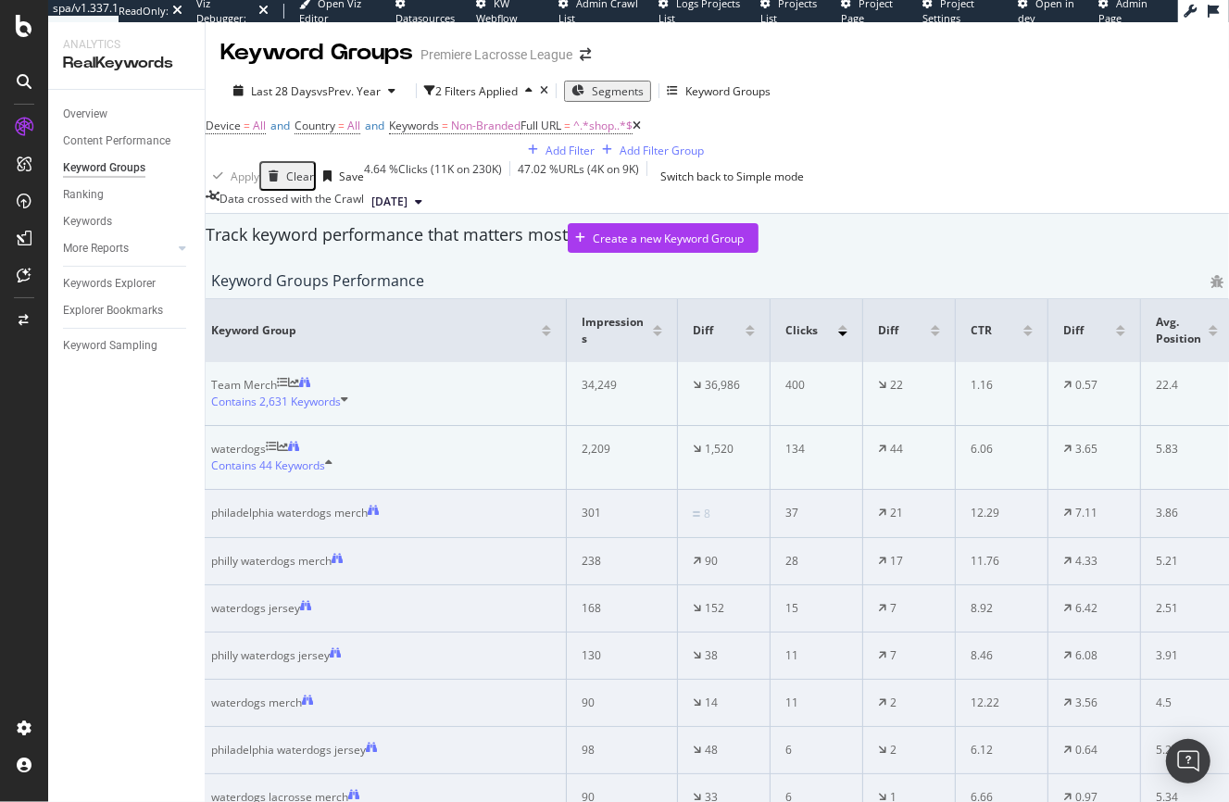
scroll to position [375, 0]
click at [311, 600] on icon at bounding box center [305, 605] width 11 height 11
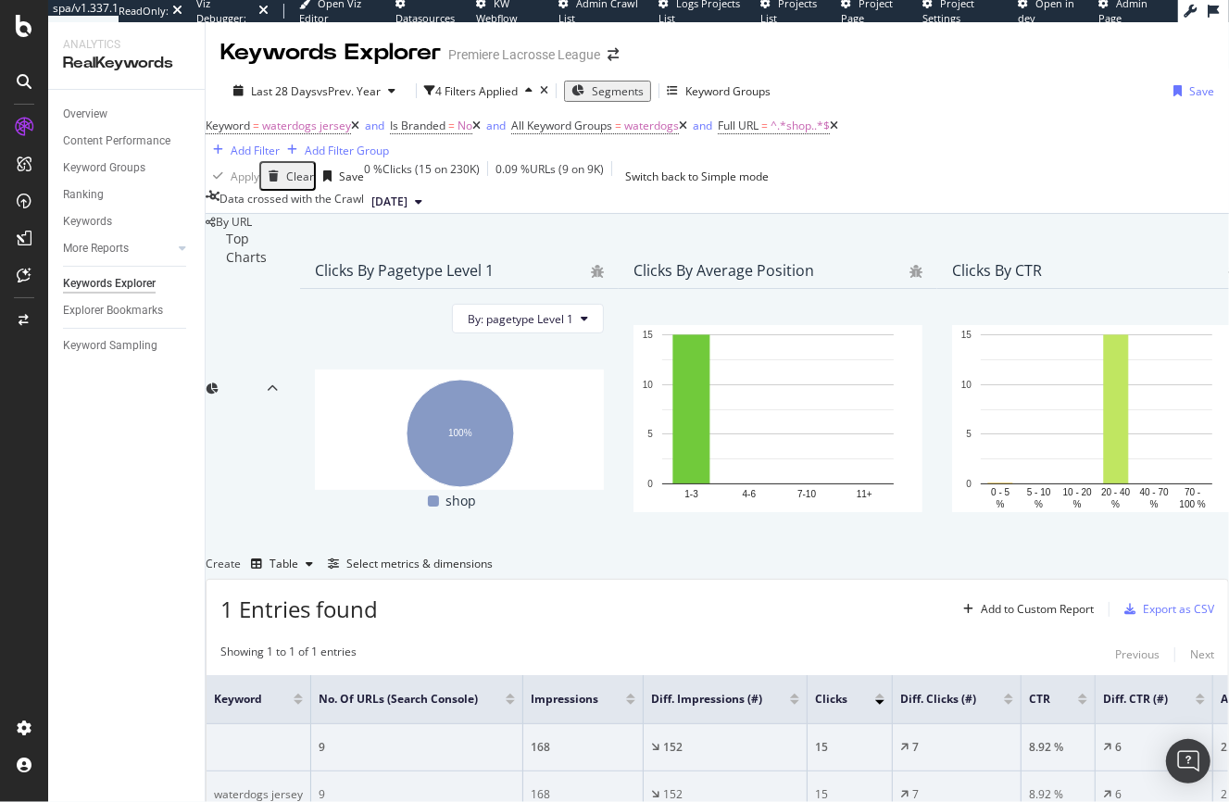
click at [264, 787] on div "waterdogs jersey" at bounding box center [258, 795] width 89 height 17
drag, startPoint x: 264, startPoint y: 662, endPoint x: 317, endPoint y: 661, distance: 52.8
click at [303, 787] on div "waterdogs jersey" at bounding box center [258, 795] width 89 height 17
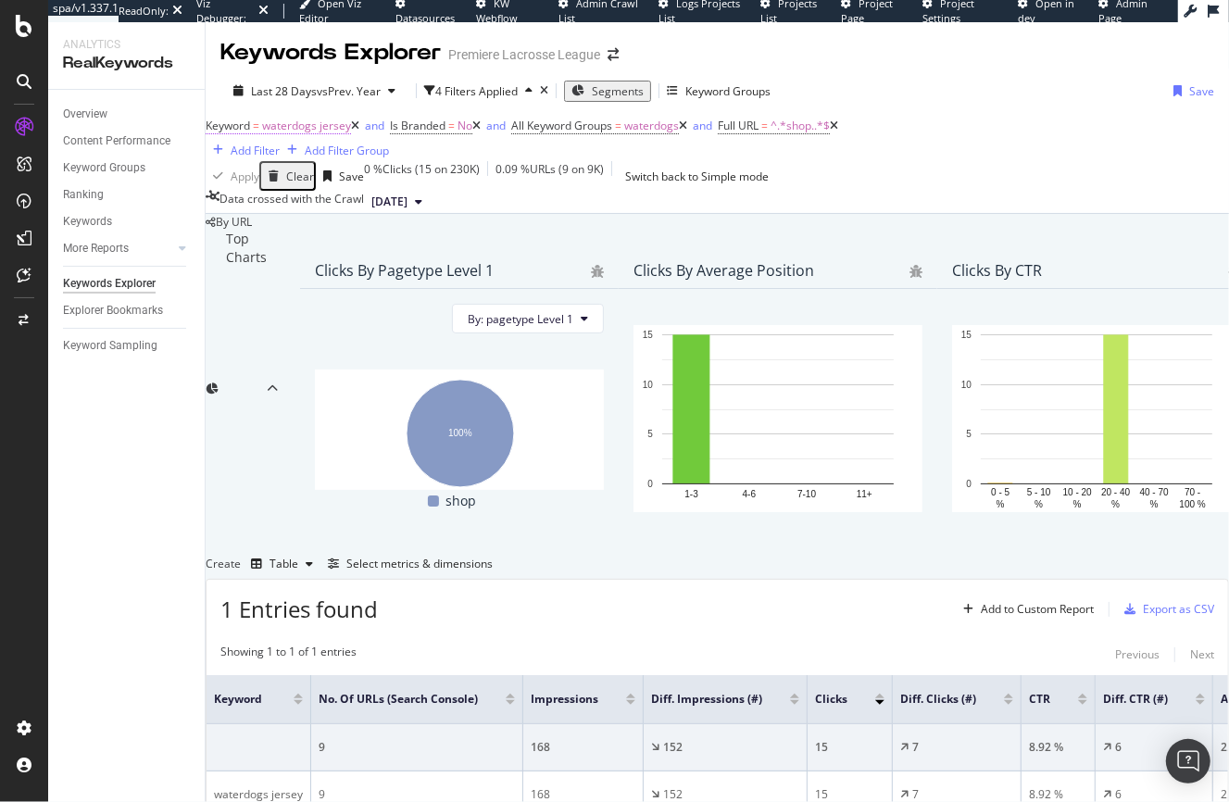
click at [351, 133] on span "waterdogs jersey" at bounding box center [306, 126] width 89 height 16
click at [84, 105] on div "Overview" at bounding box center [85, 114] width 44 height 19
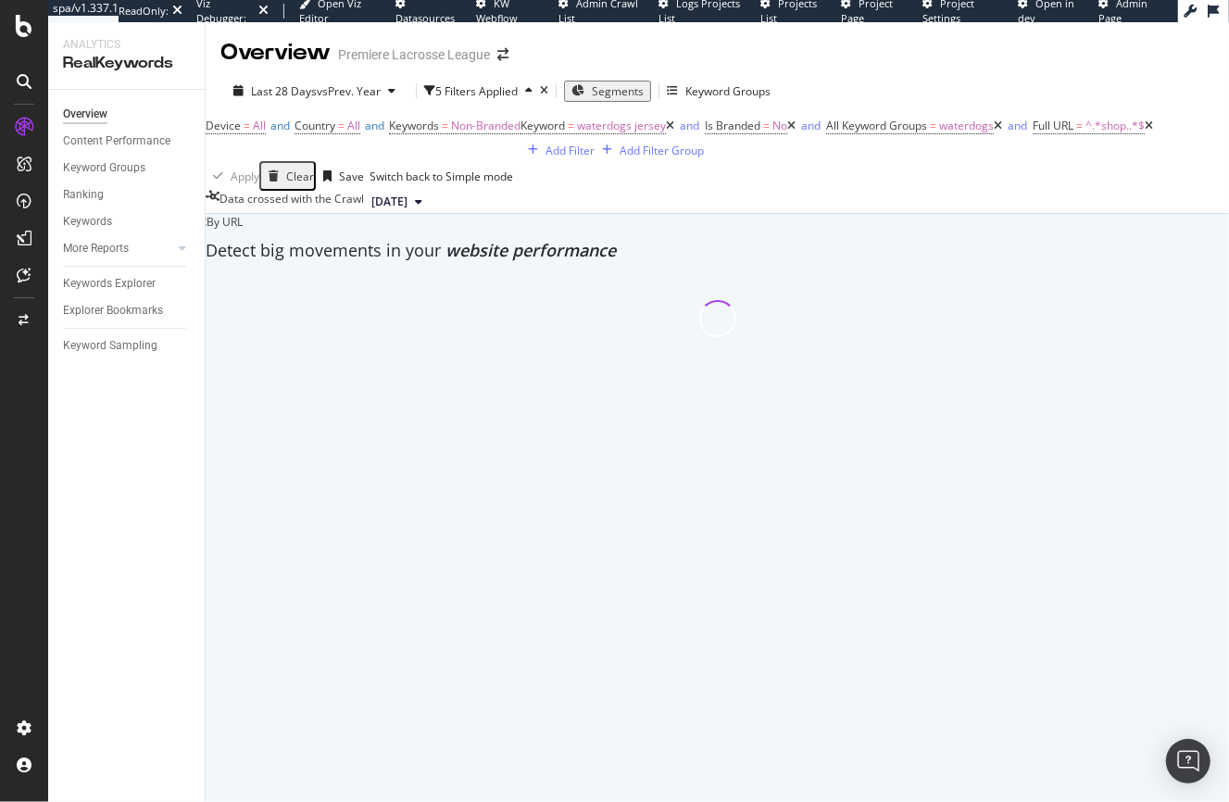
click at [87, 107] on div "Overview" at bounding box center [85, 114] width 44 height 19
click at [666, 132] on icon at bounding box center [670, 125] width 8 height 11
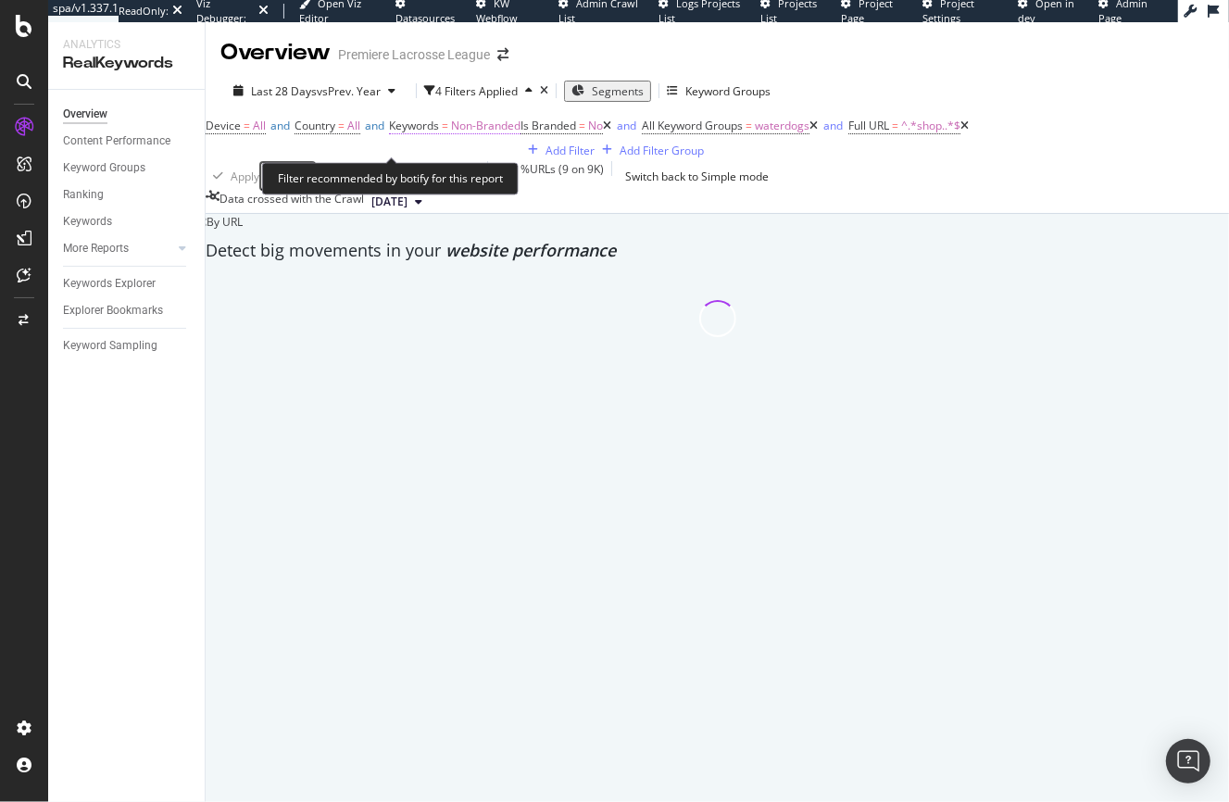
click at [491, 133] on span "Non-Branded" at bounding box center [485, 126] width 69 height 16
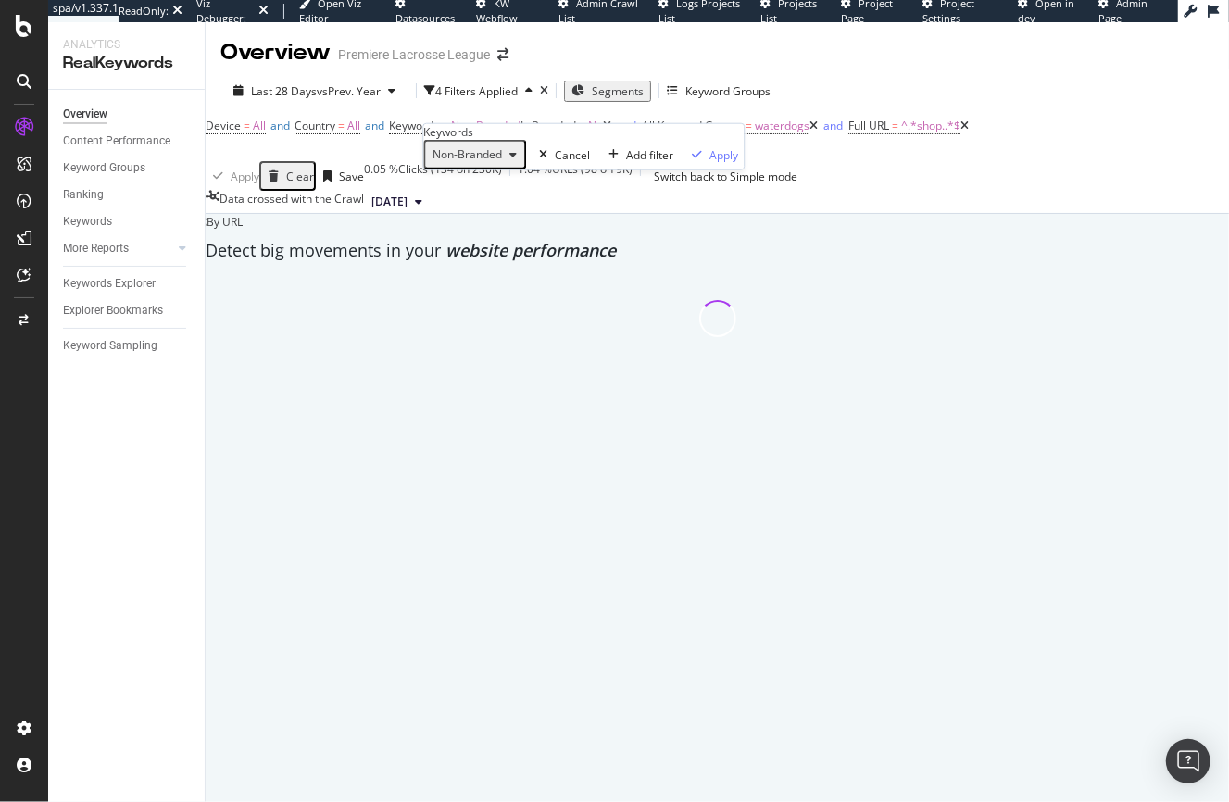
click at [493, 167] on div "Non-Branded" at bounding box center [474, 155] width 99 height 24
click at [460, 321] on div at bounding box center [717, 550] width 1042 height 556
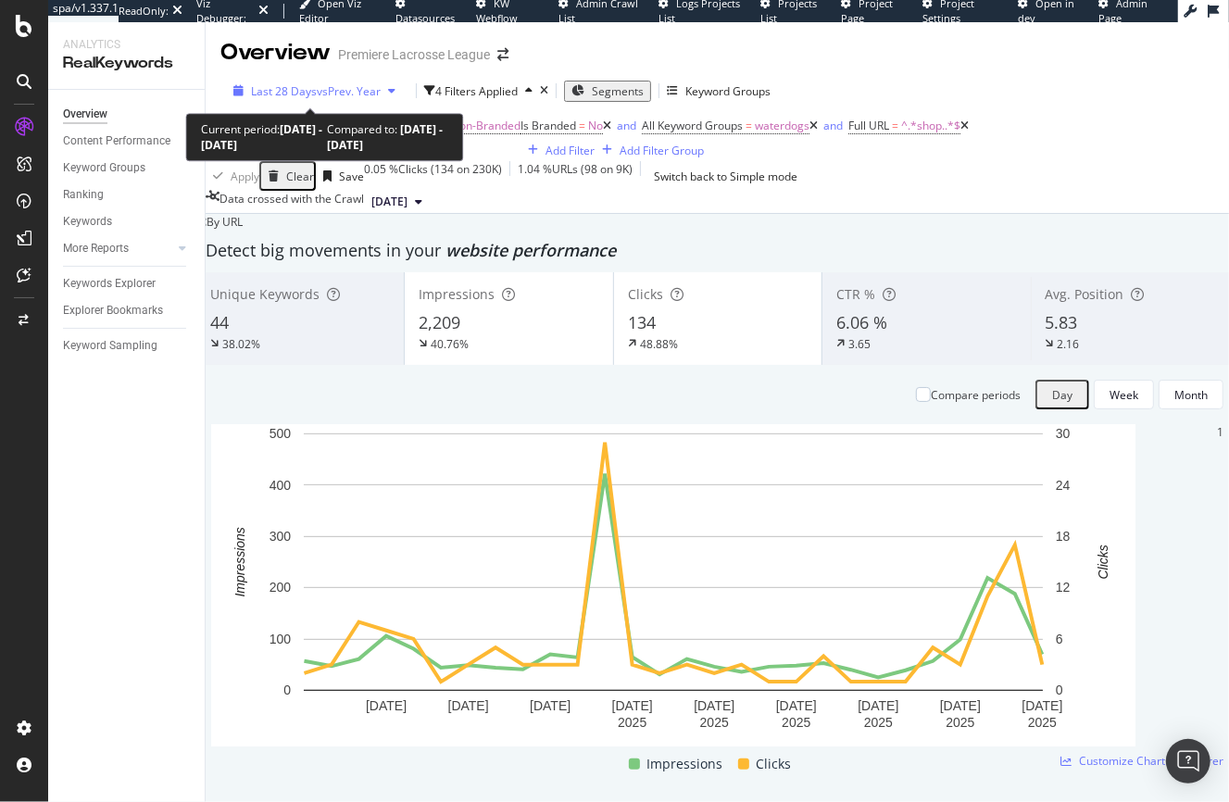
click at [307, 87] on span "Last 28 Days" at bounding box center [284, 91] width 66 height 16
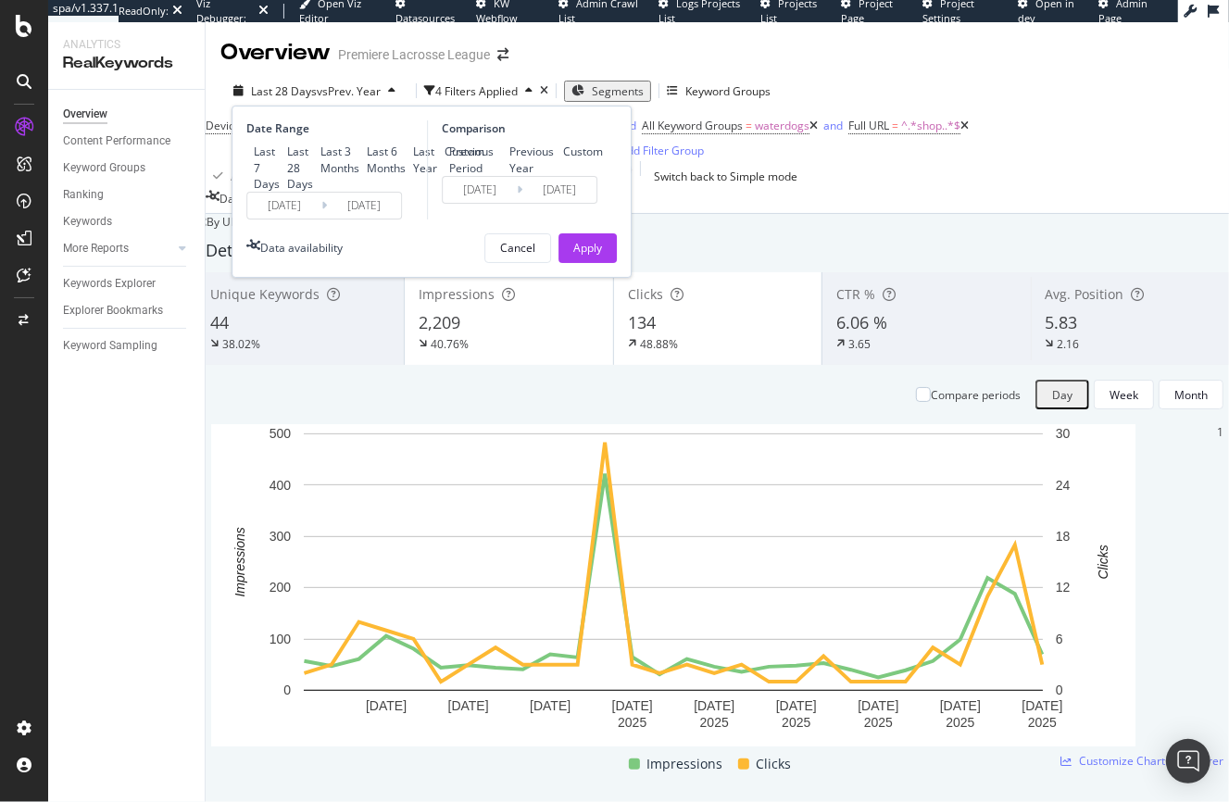
click at [246, 168] on div "Last 7 Days" at bounding box center [246, 168] width 0 height 0
type input "[DATE]"
click at [448, 142] on div "Comparison Previous Period Previous Year Custom [DATE] Navigate forward to inte…" at bounding box center [515, 169] width 176 height 99
click at [442, 160] on div "Previous Period" at bounding box center [442, 160] width 0 height 0
type input "[DATE]"
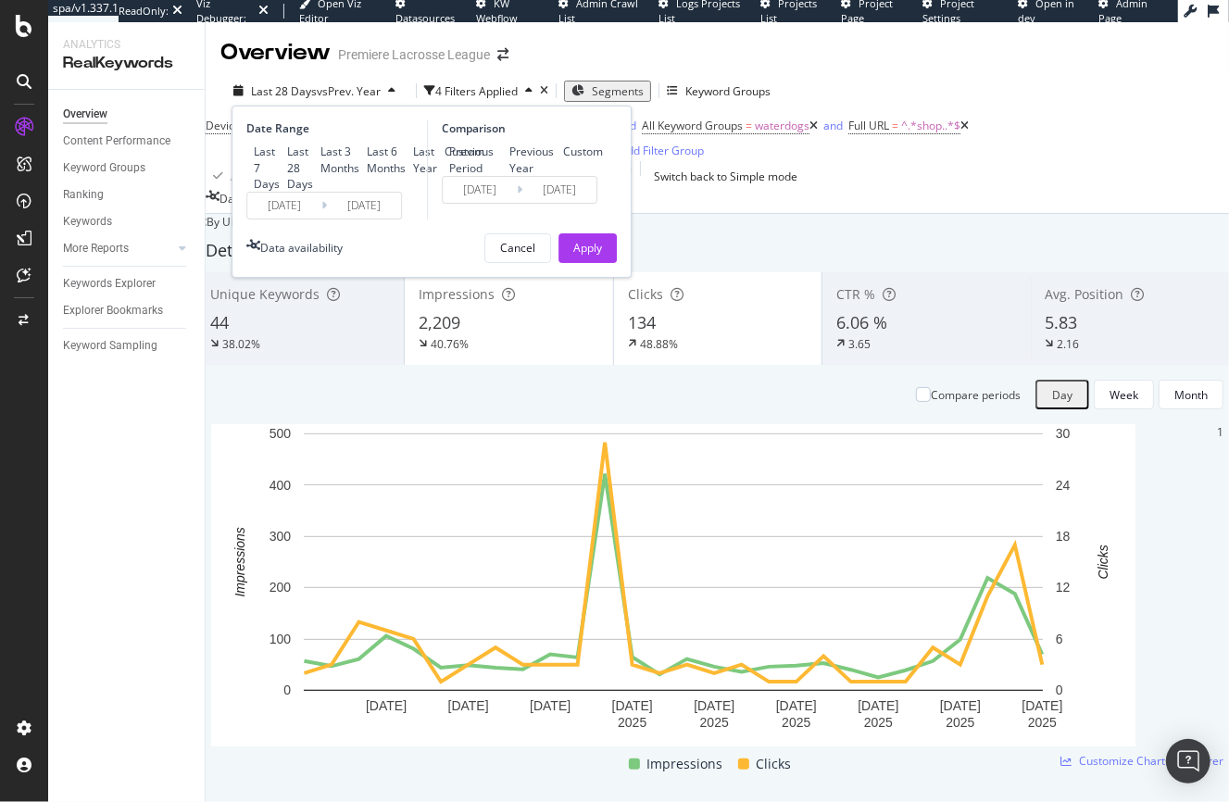
type input "[DATE]"
click at [597, 256] on div "Apply" at bounding box center [587, 248] width 29 height 16
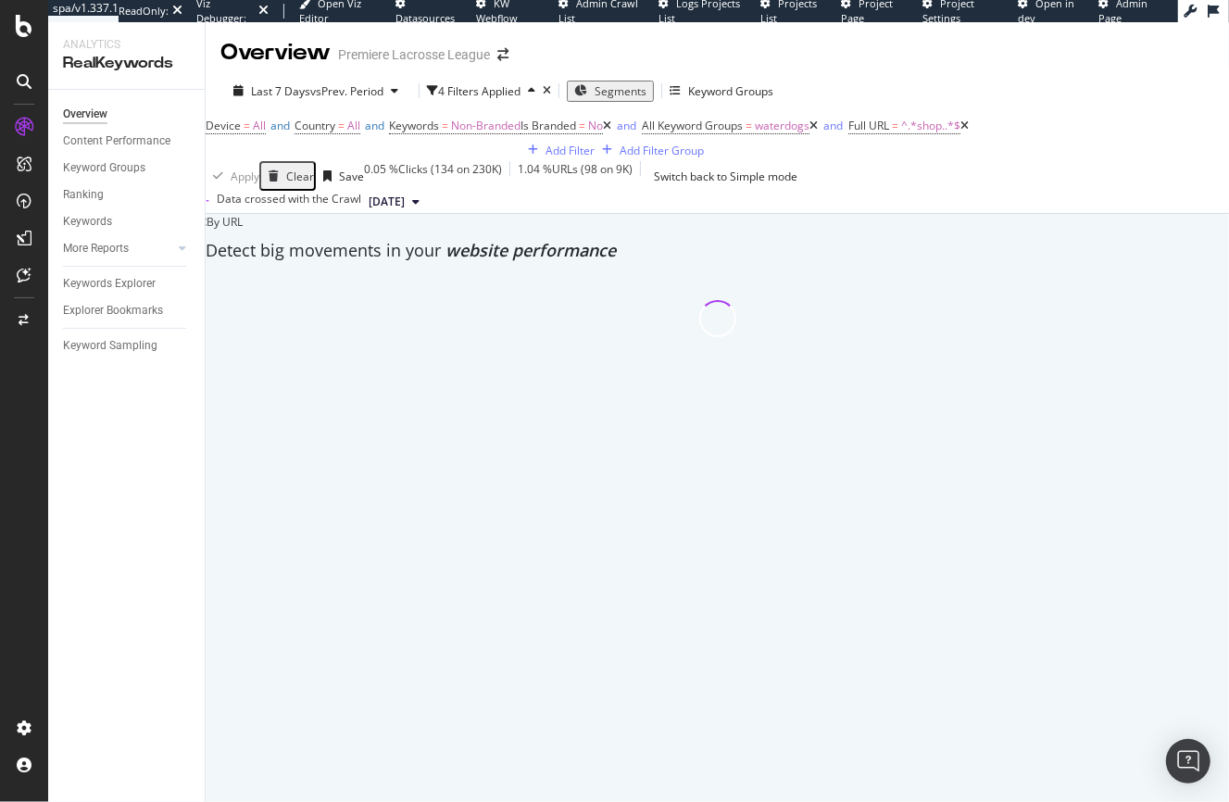
click at [603, 132] on icon at bounding box center [607, 125] width 8 height 11
click at [634, 133] on span "waterdogs" at bounding box center [661, 126] width 55 height 16
click at [514, 191] on div "Apply Clear Save 0.07 % Clicks ( 41 on 56K ) 0.65 % URLs ( 45 on 7K ) Switch ba…" at bounding box center [718, 176] width 1024 height 30
click at [839, 132] on icon at bounding box center [843, 125] width 8 height 11
click at [688, 132] on icon at bounding box center [692, 125] width 8 height 11
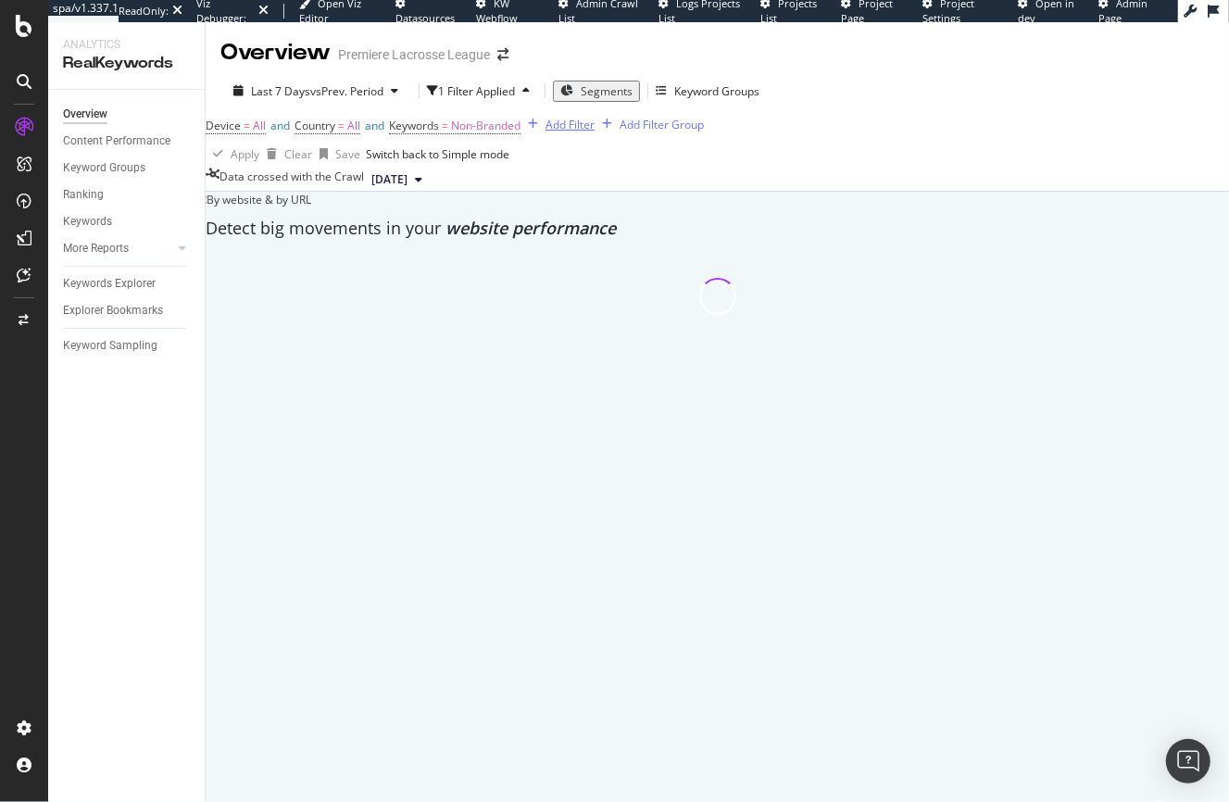
click at [546, 132] on div "Add Filter" at bounding box center [570, 125] width 49 height 16
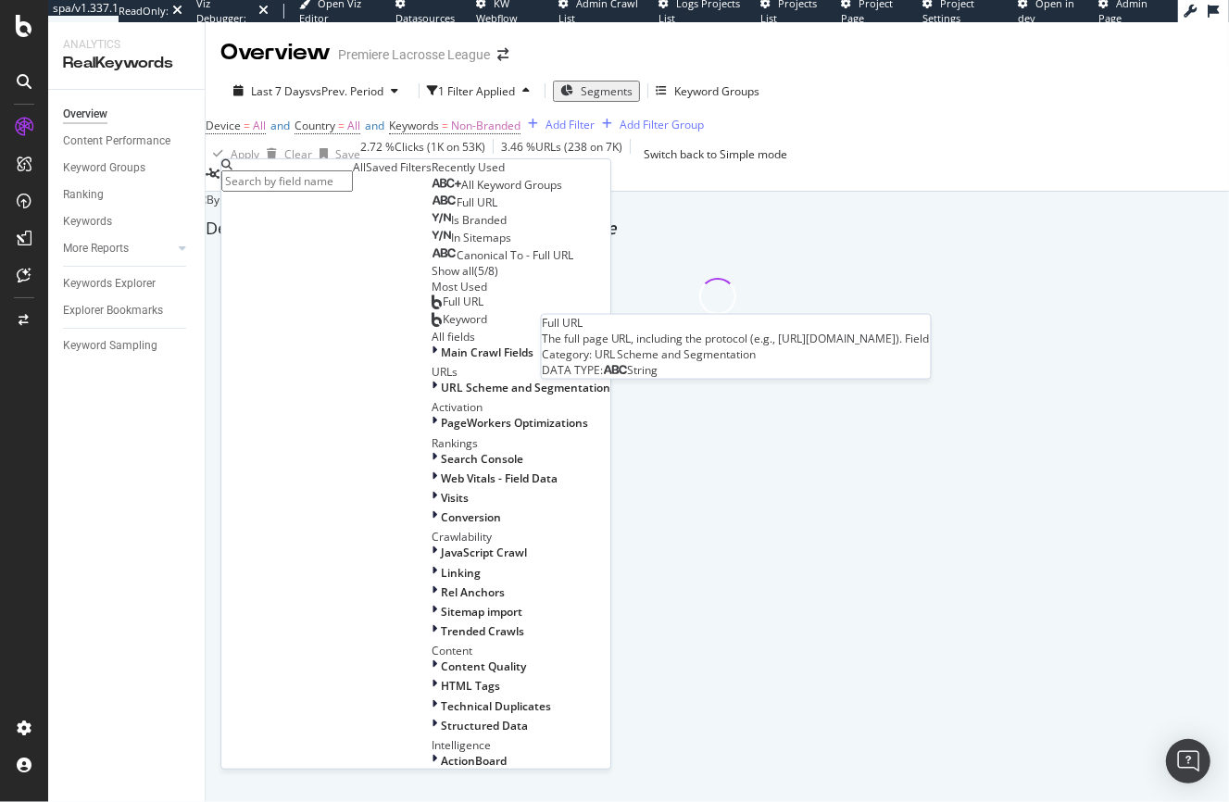
click at [457, 210] on span "Full URL" at bounding box center [477, 203] width 41 height 16
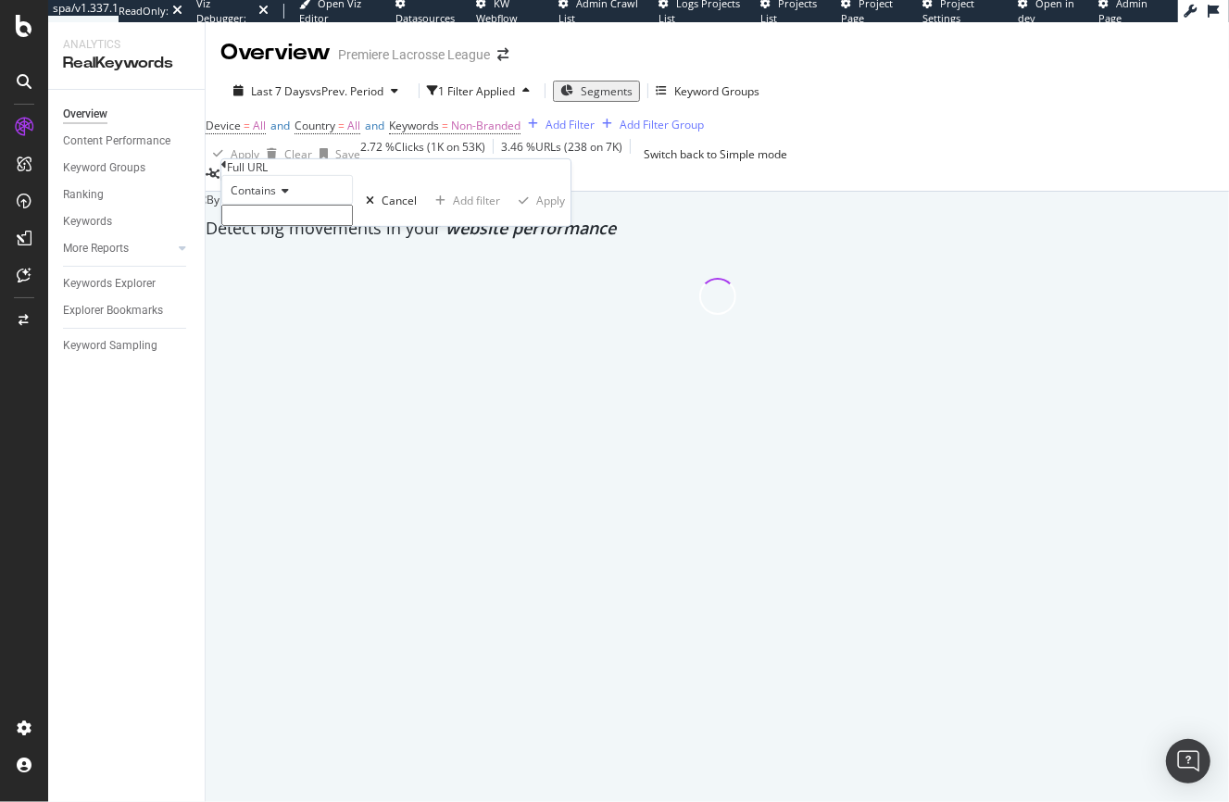
click at [353, 226] on input "text" at bounding box center [287, 215] width 132 height 21
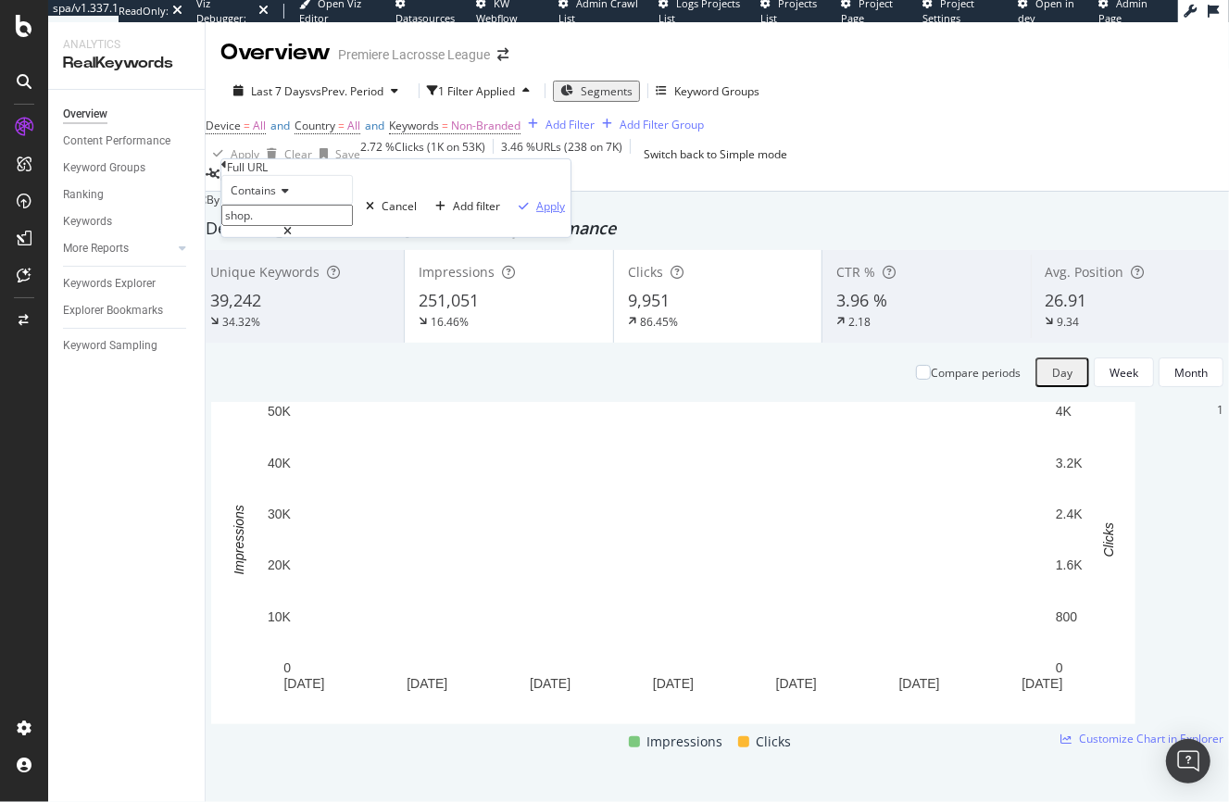
type input "shop."
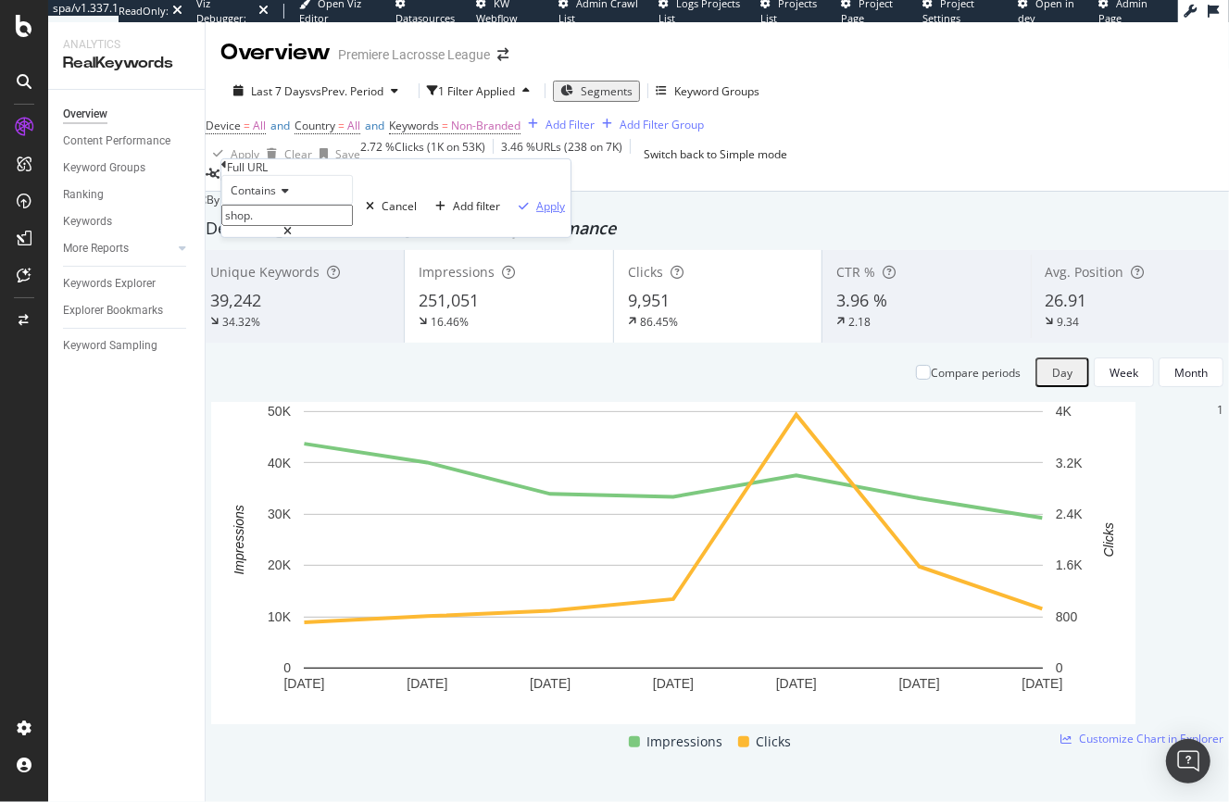
click at [536, 214] on div "Apply" at bounding box center [550, 206] width 29 height 16
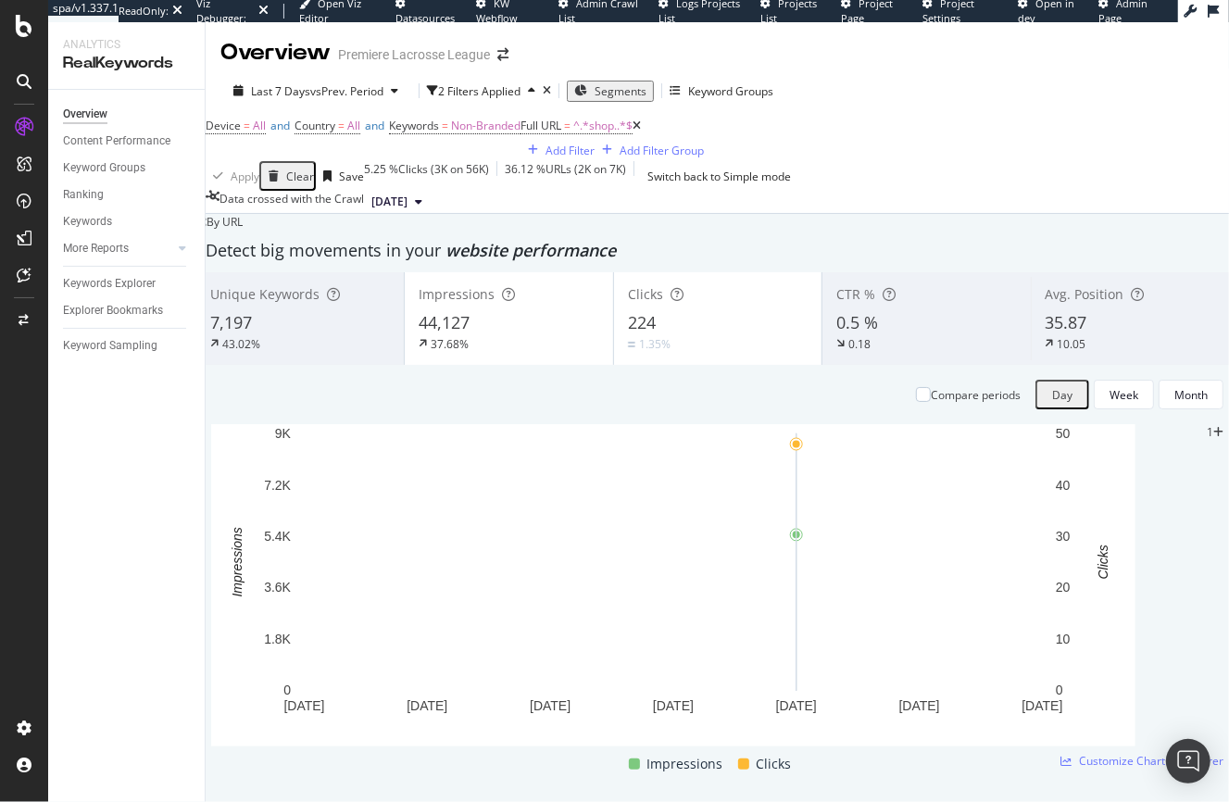
scroll to position [7, 0]
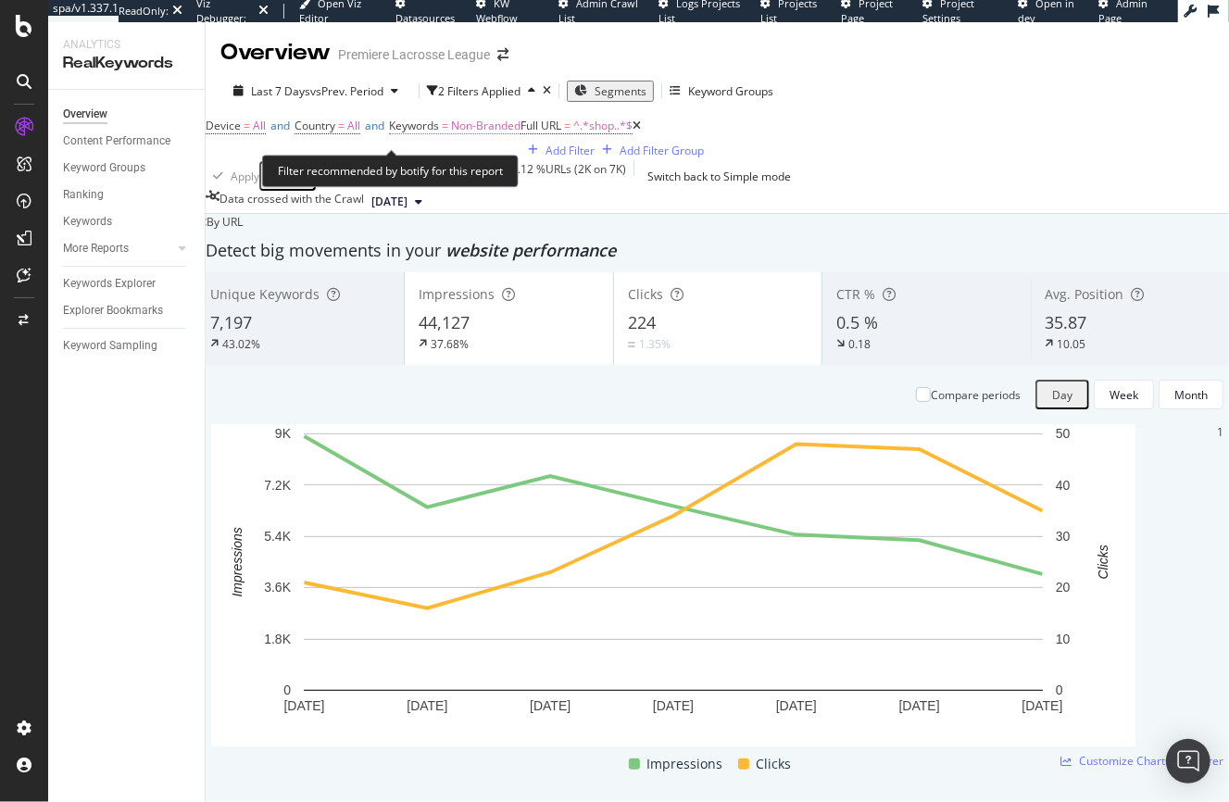
click at [505, 127] on span "Non-Branded" at bounding box center [485, 126] width 69 height 16
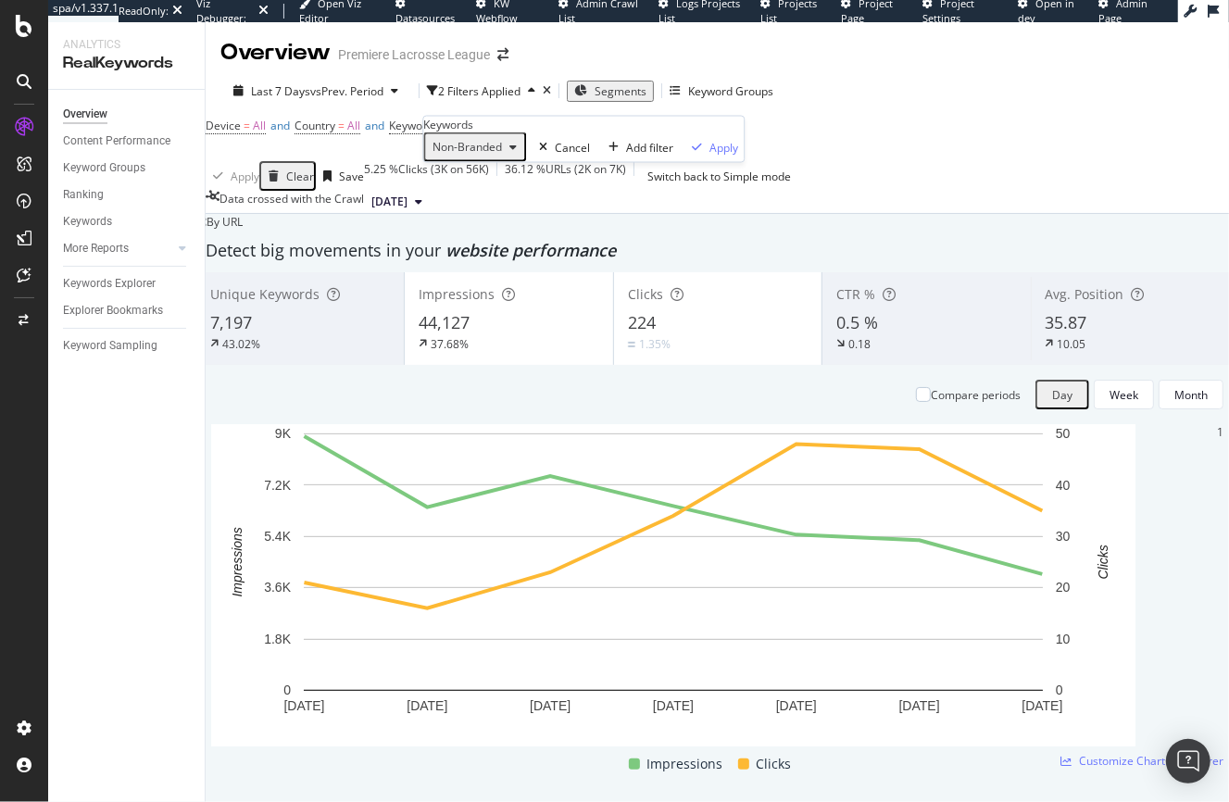
click at [516, 153] on div "button" at bounding box center [513, 147] width 22 height 11
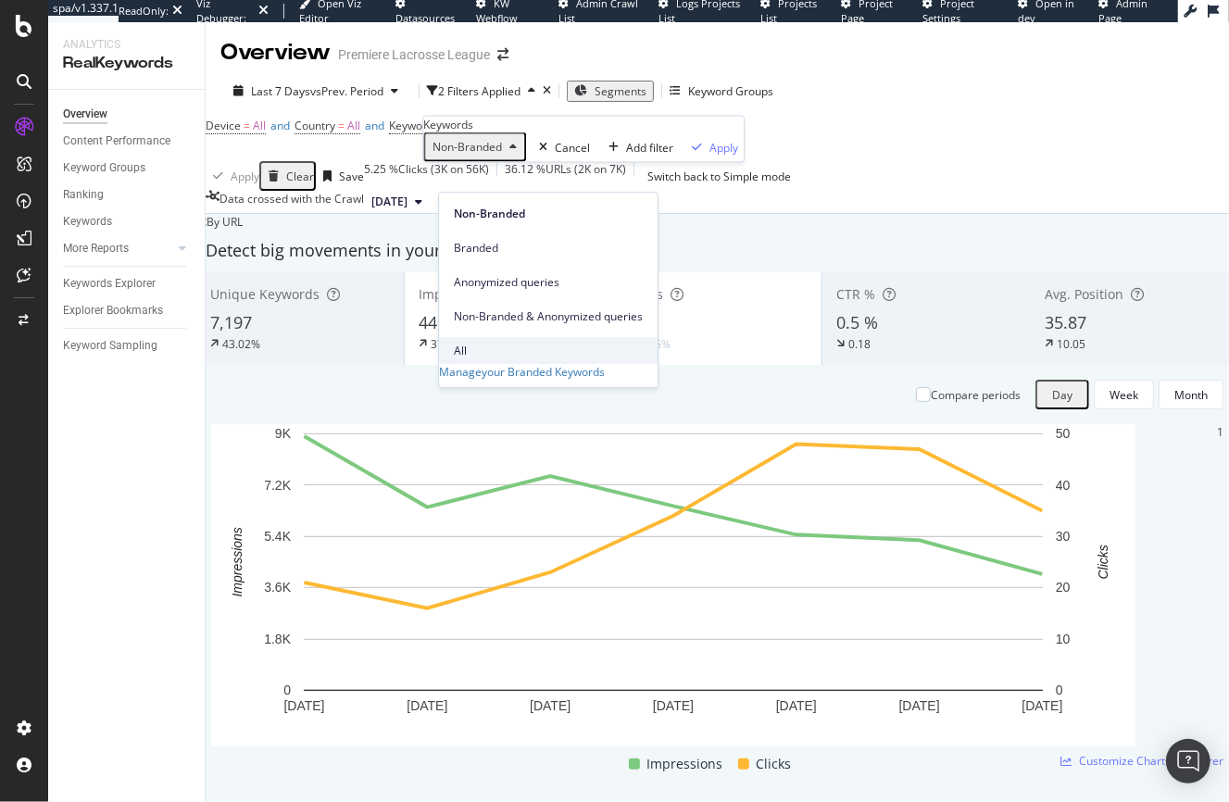
click at [489, 337] on div "All" at bounding box center [548, 350] width 219 height 27
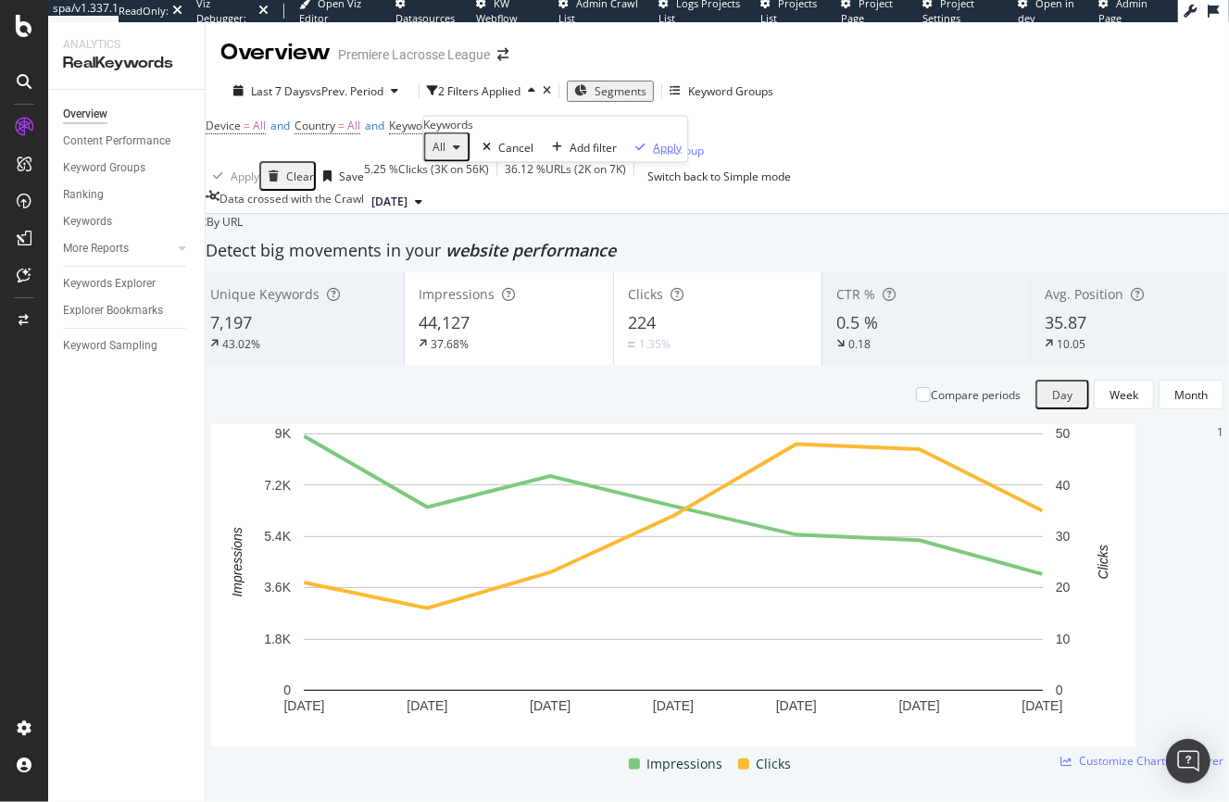
click at [653, 155] on div "Apply" at bounding box center [667, 147] width 29 height 16
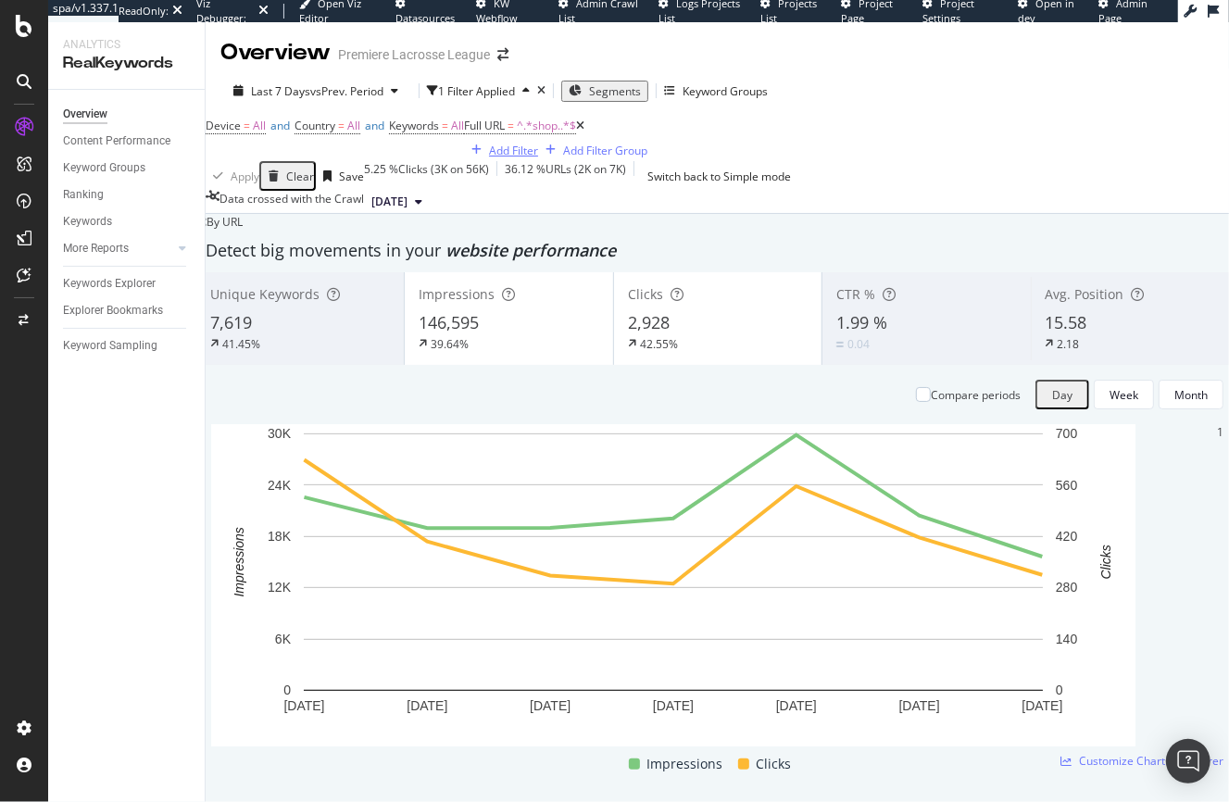
click at [489, 158] on div "Add Filter" at bounding box center [513, 151] width 49 height 16
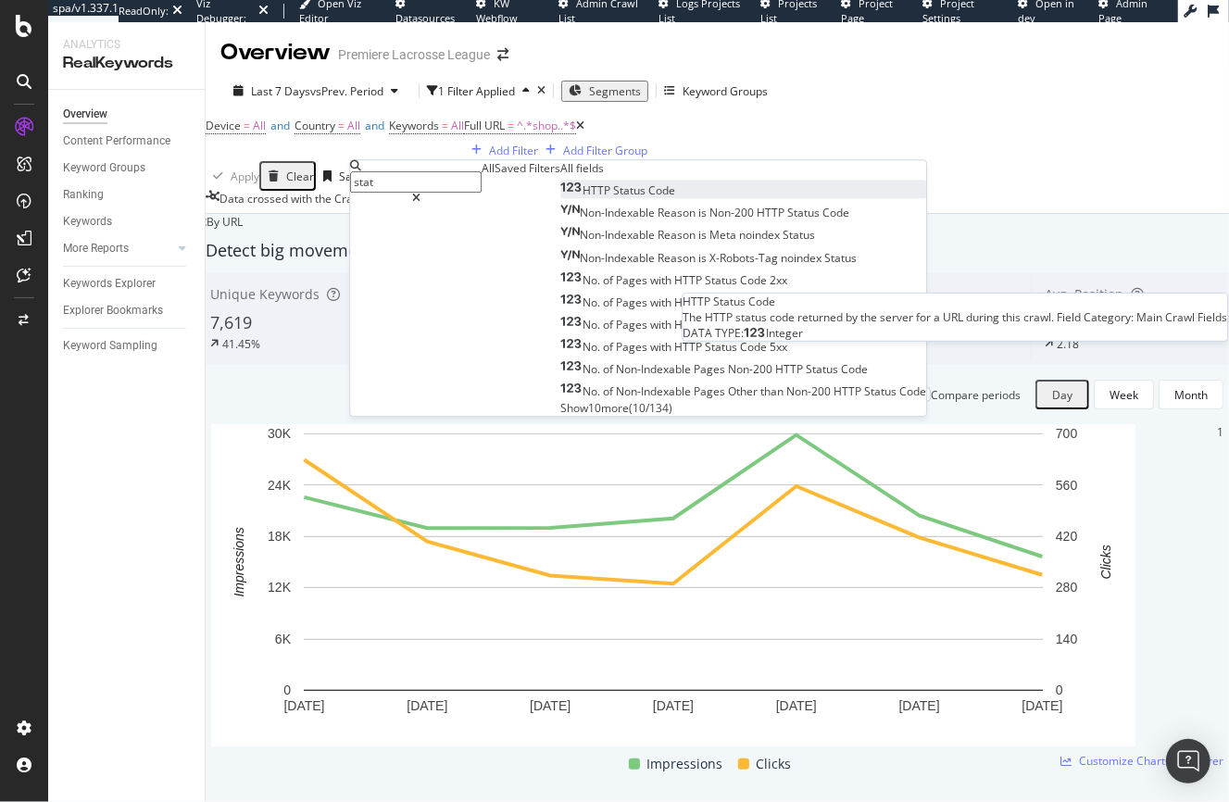
type input "stat"
click at [613, 198] on span "Status" at bounding box center [630, 191] width 35 height 16
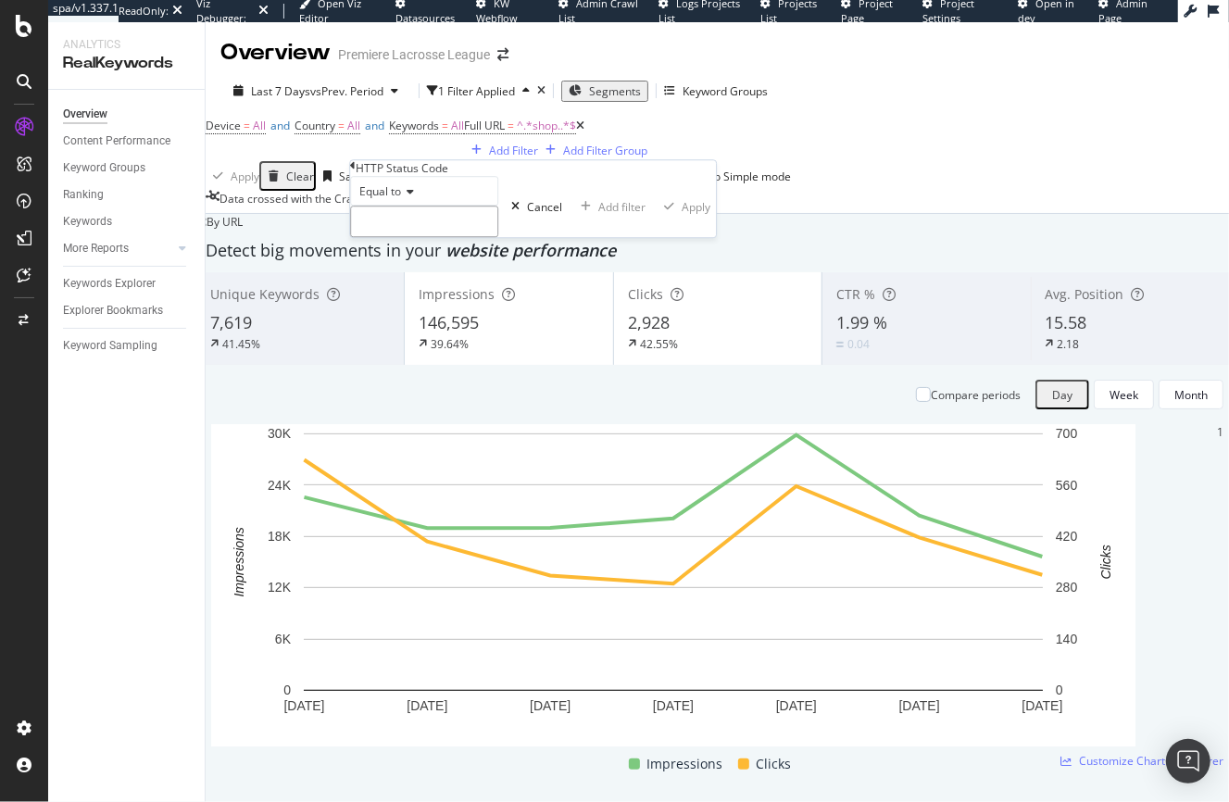
click at [449, 237] on input "number" at bounding box center [424, 221] width 148 height 31
type input "404"
click at [682, 215] on div "Apply" at bounding box center [696, 207] width 29 height 16
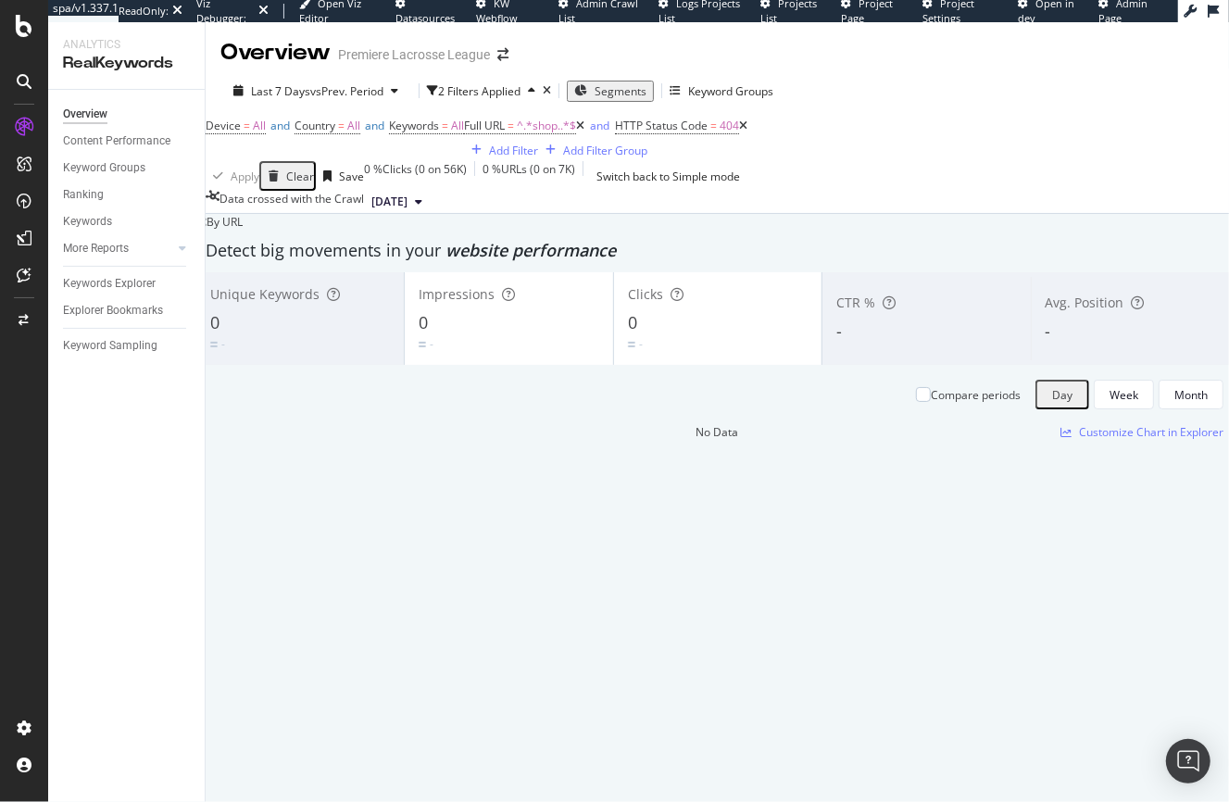
click at [739, 132] on icon at bounding box center [743, 125] width 8 height 11
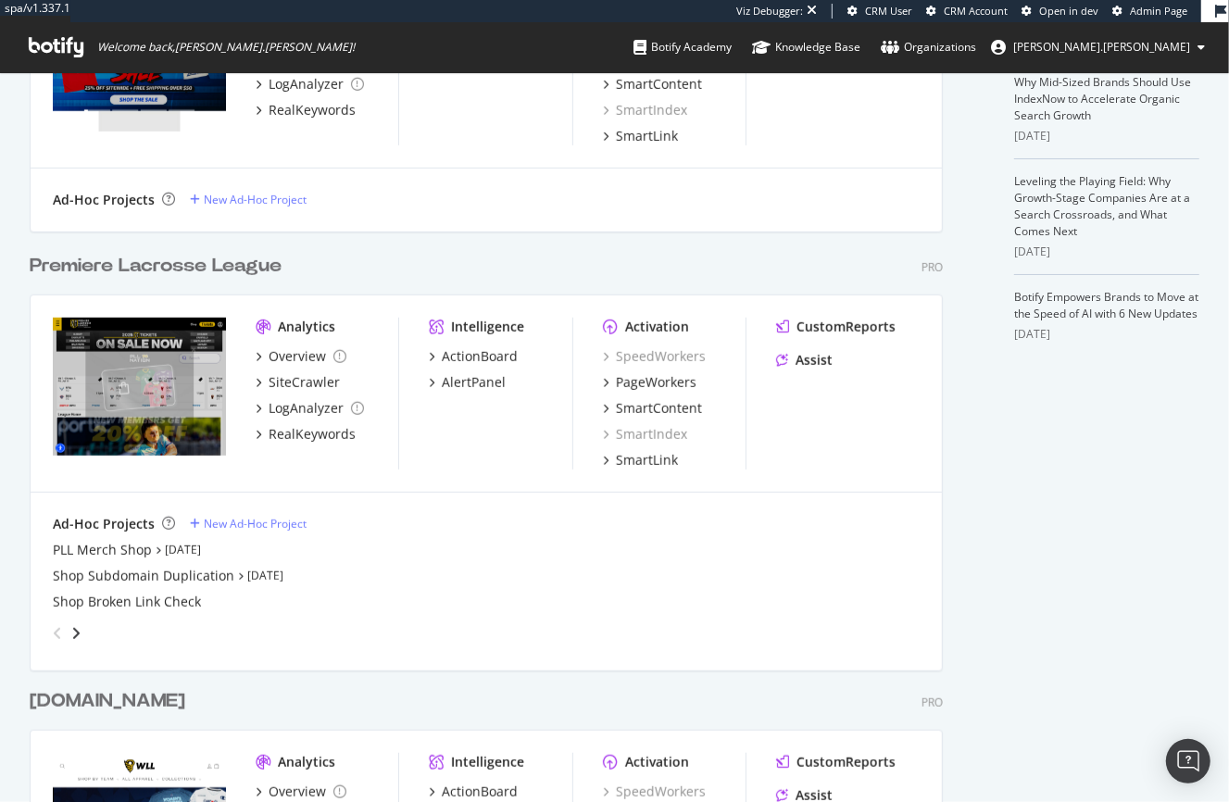
scroll to position [587, 0]
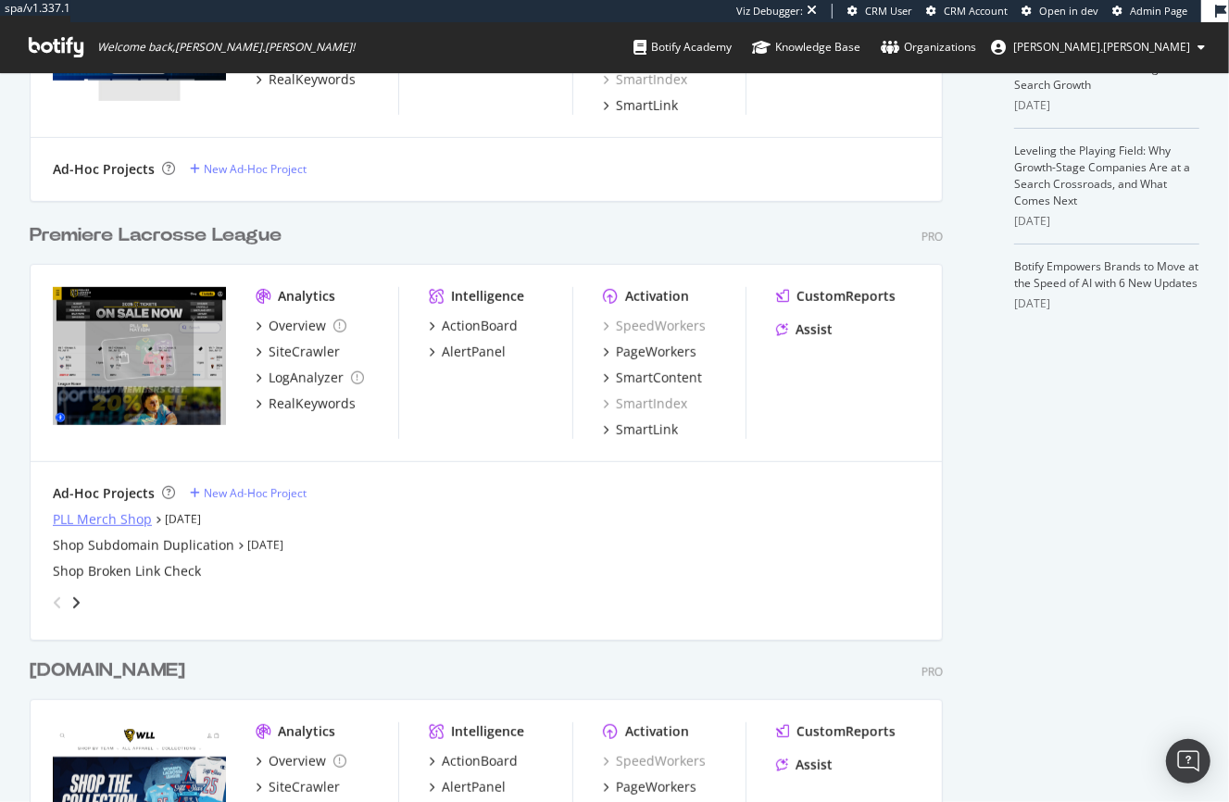
click at [131, 512] on div "PLL Merch Shop" at bounding box center [102, 519] width 99 height 19
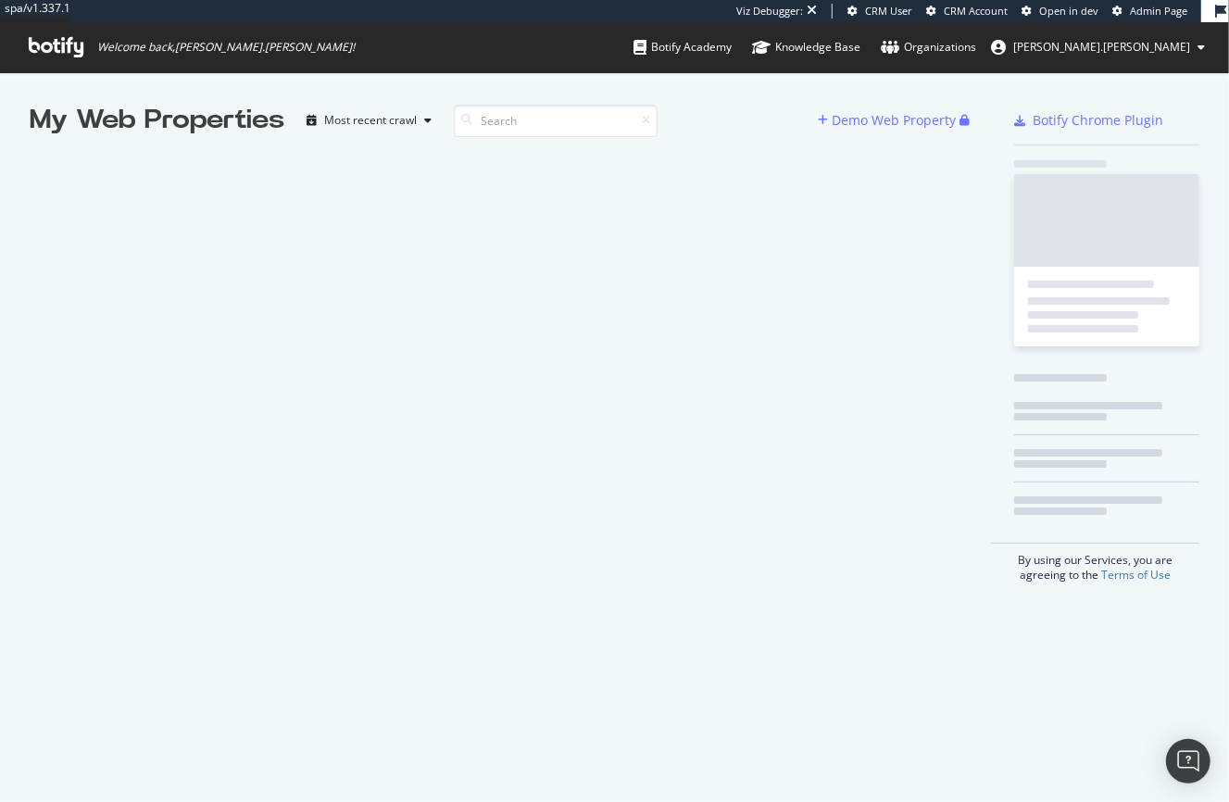
scroll to position [789, 1204]
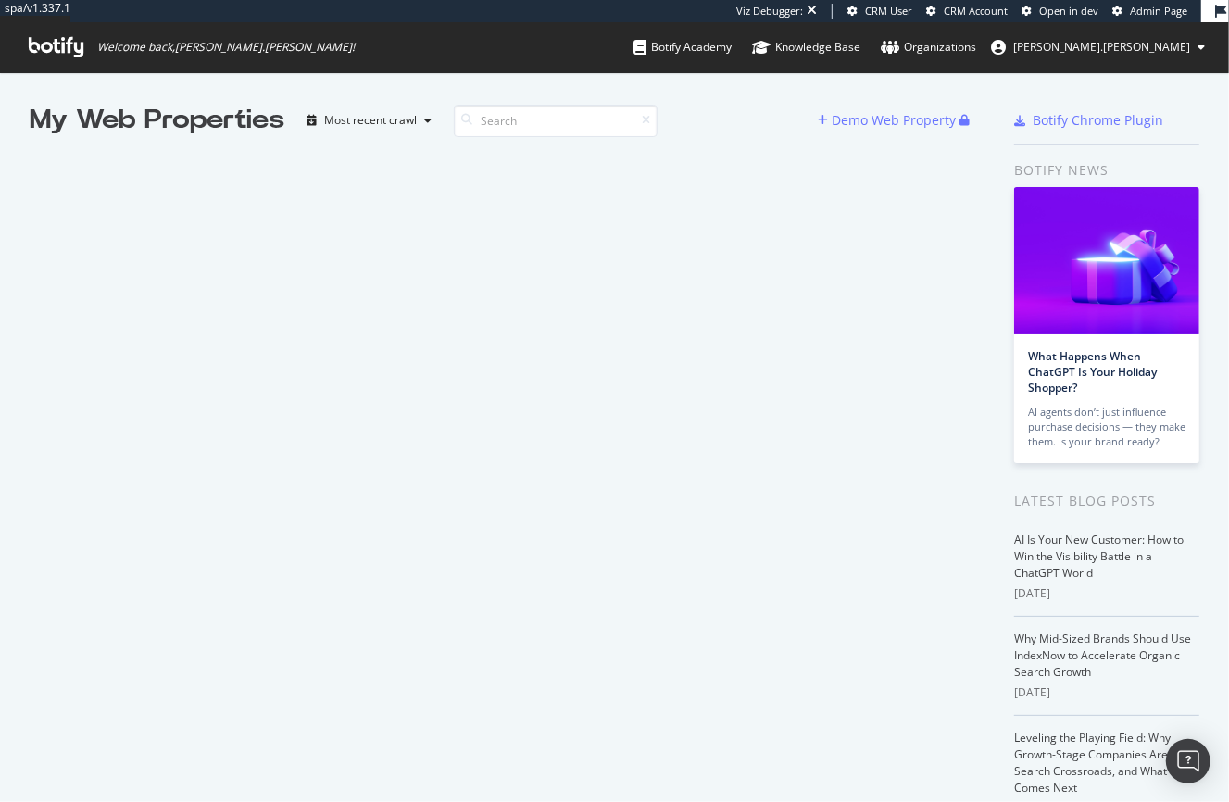
click at [57, 60] on span "Welcome back, colin.reid !" at bounding box center [192, 47] width 356 height 50
click at [58, 48] on icon at bounding box center [56, 47] width 55 height 20
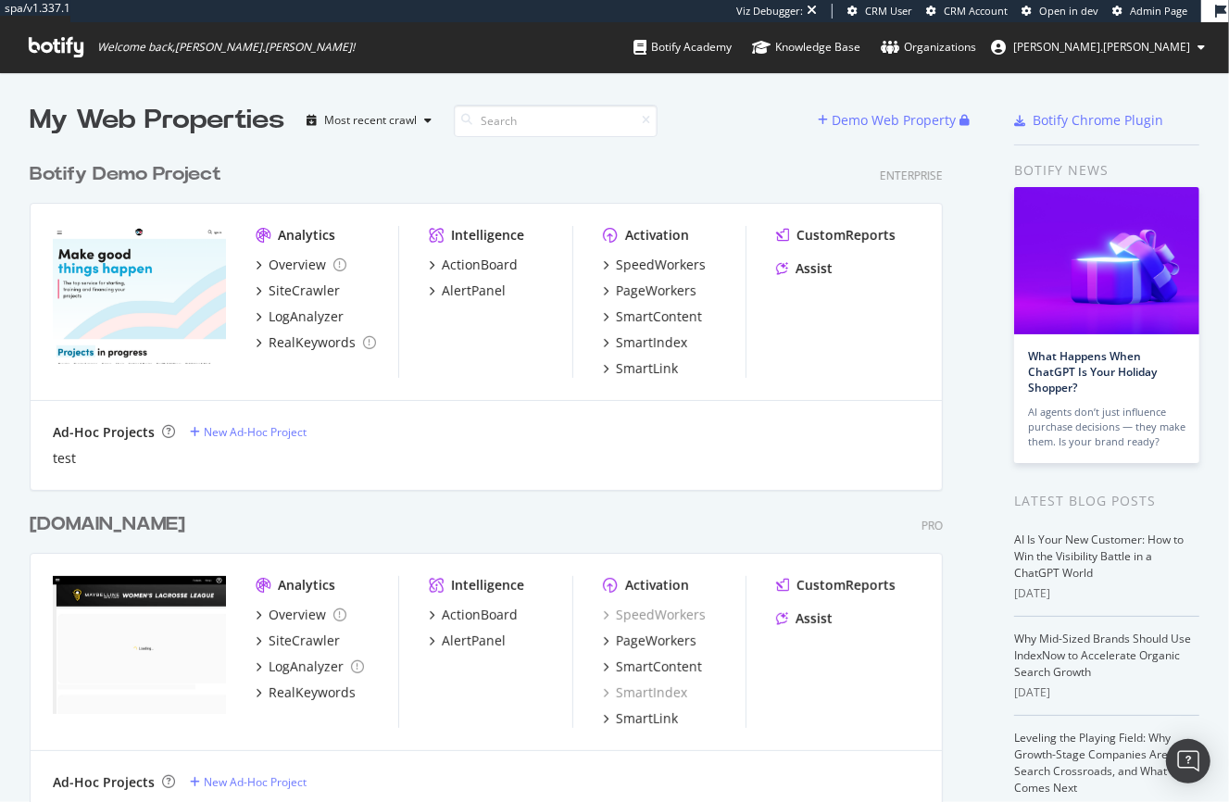
scroll to position [1745, 914]
click at [58, 44] on icon at bounding box center [56, 47] width 55 height 20
